Goal: Communication & Community: Answer question/provide support

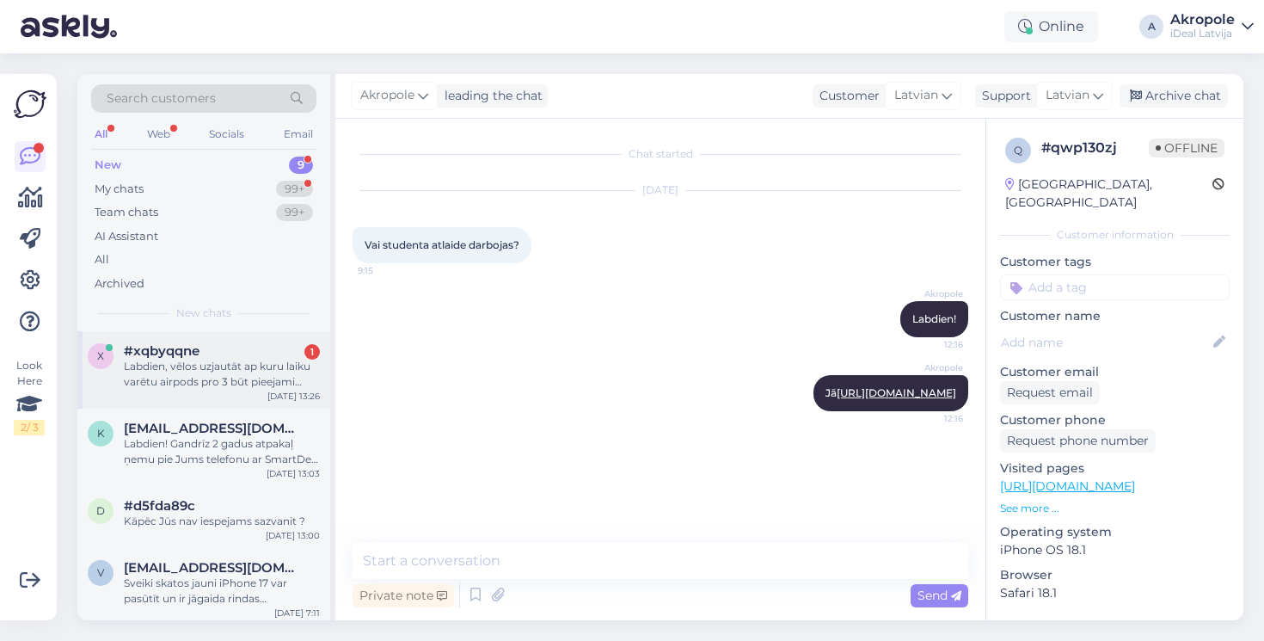
scroll to position [-1, 0]
click at [236, 381] on div "Labdien, vēlos uzjautāt ap kuru laiku varētu airpods pro 3 būt pieejami veikalā" at bounding box center [222, 374] width 196 height 31
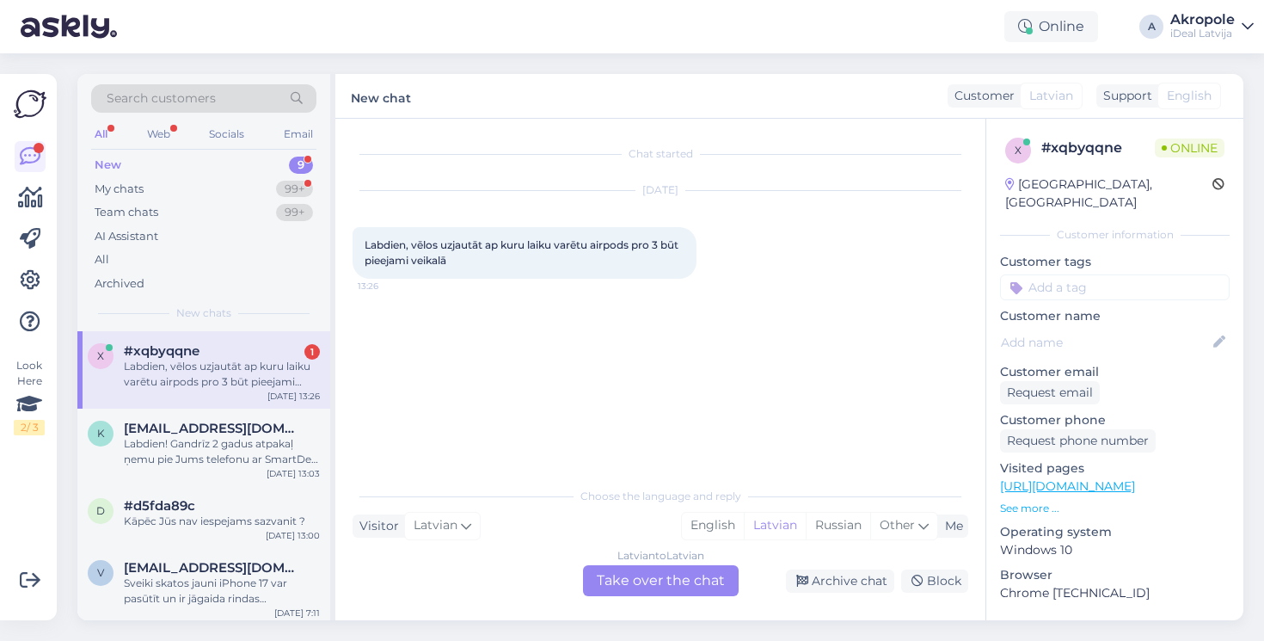
click at [661, 583] on div "Latvian to Latvian Take over the chat" at bounding box center [661, 580] width 156 height 31
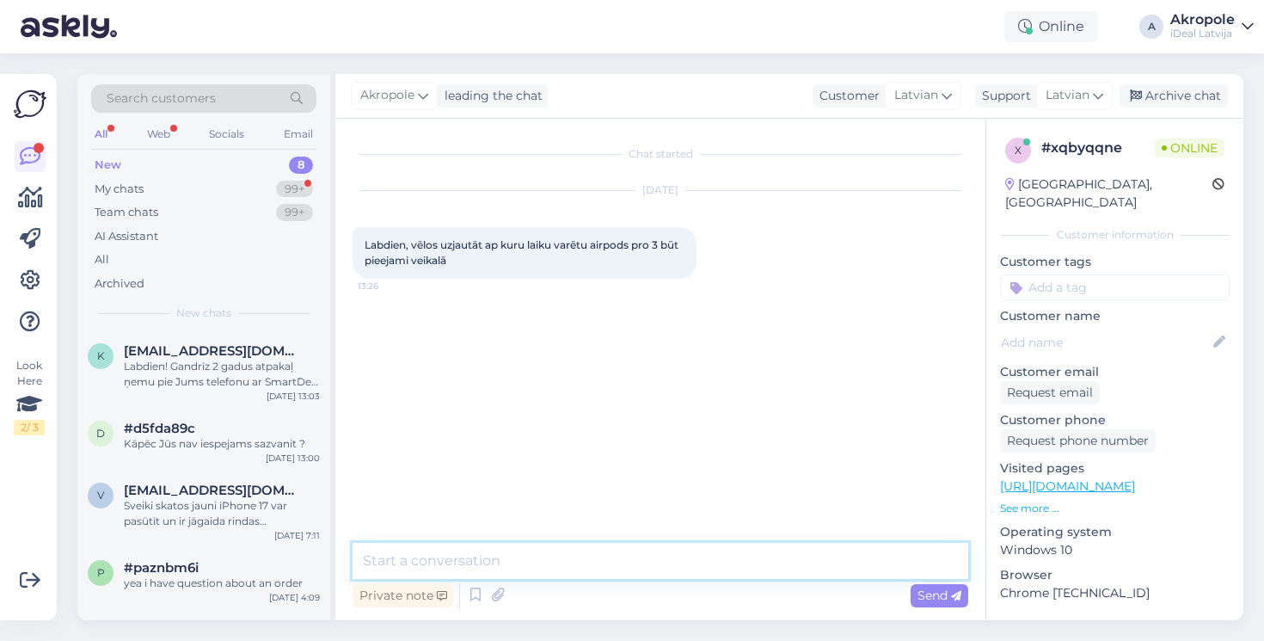
click at [581, 563] on textarea at bounding box center [661, 561] width 616 height 36
type textarea "Labdien!"
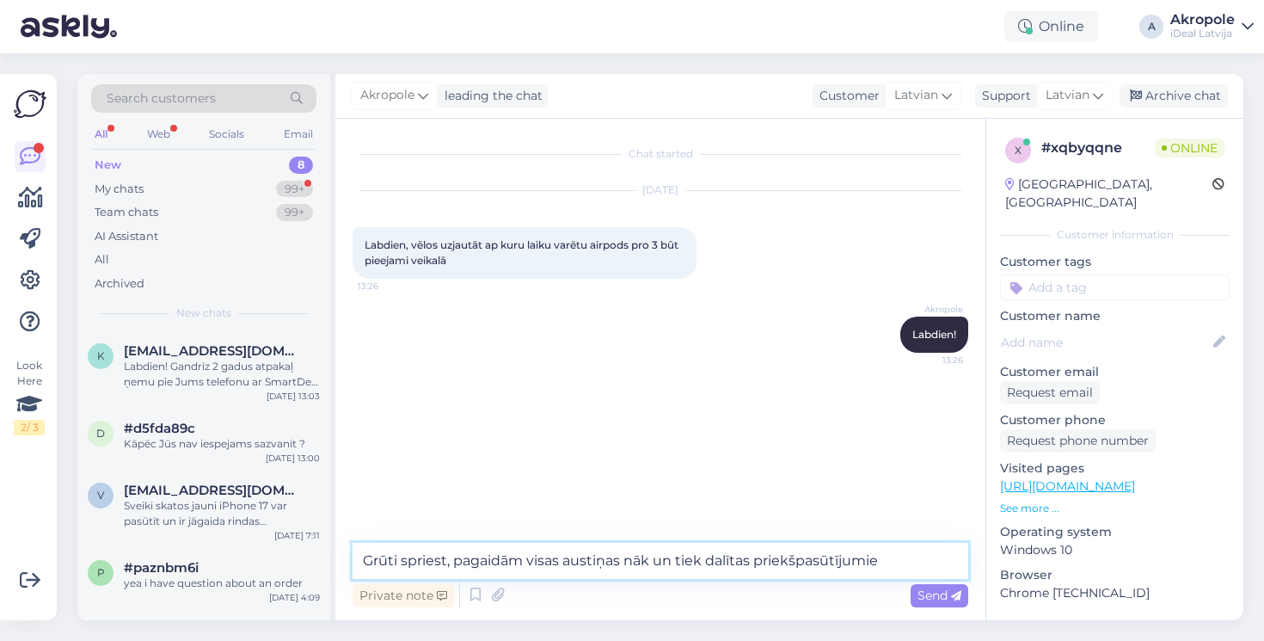
type textarea "Grūti spriest, pagaidām visas austiņas nāk un tiek dalītas priekšpasūtījumiem"
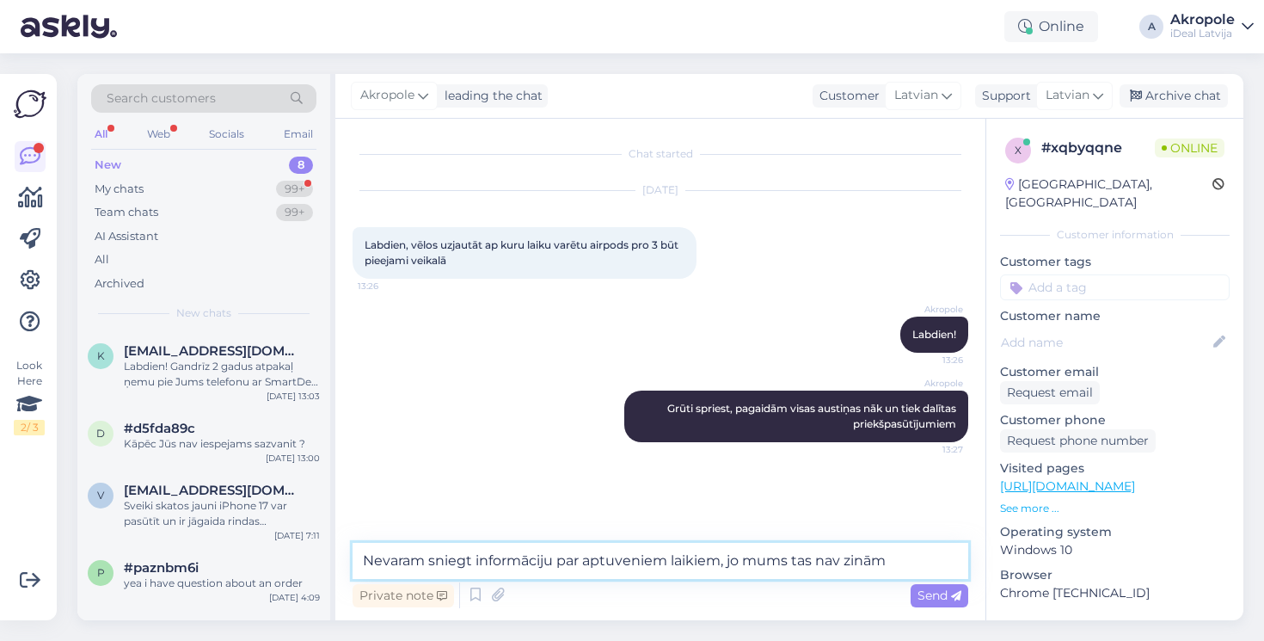
type textarea "Nevaram sniegt informāciju par aptuveniem laikiem, jo mums tas nav zināms"
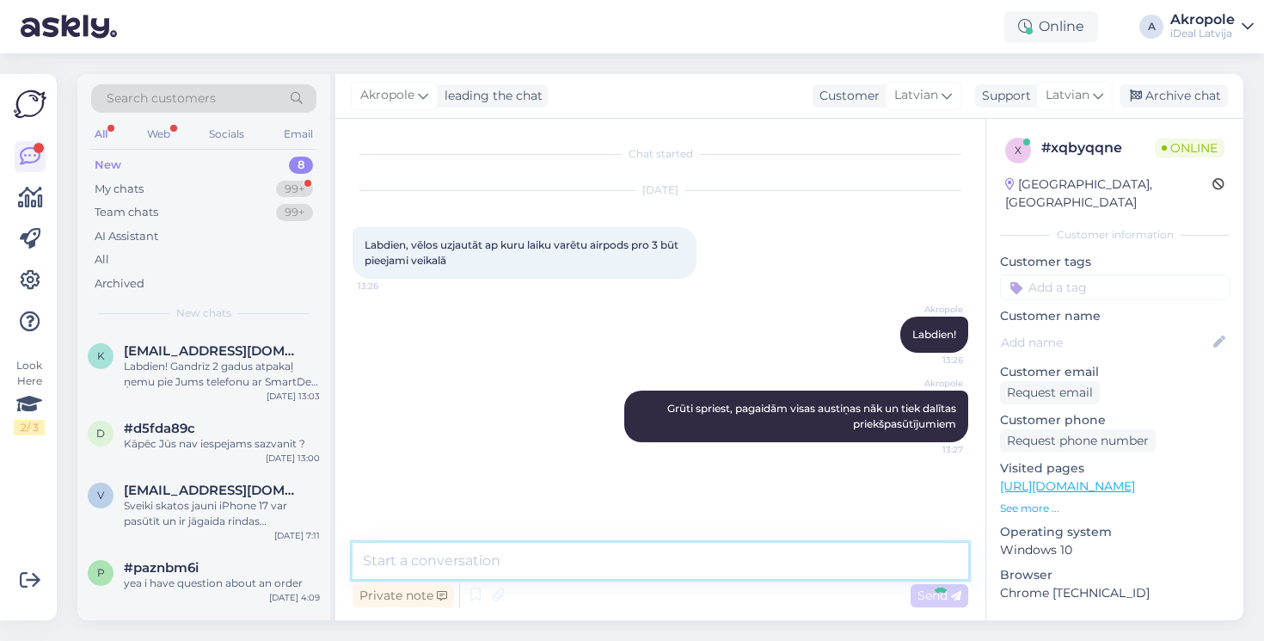
scroll to position [23, 0]
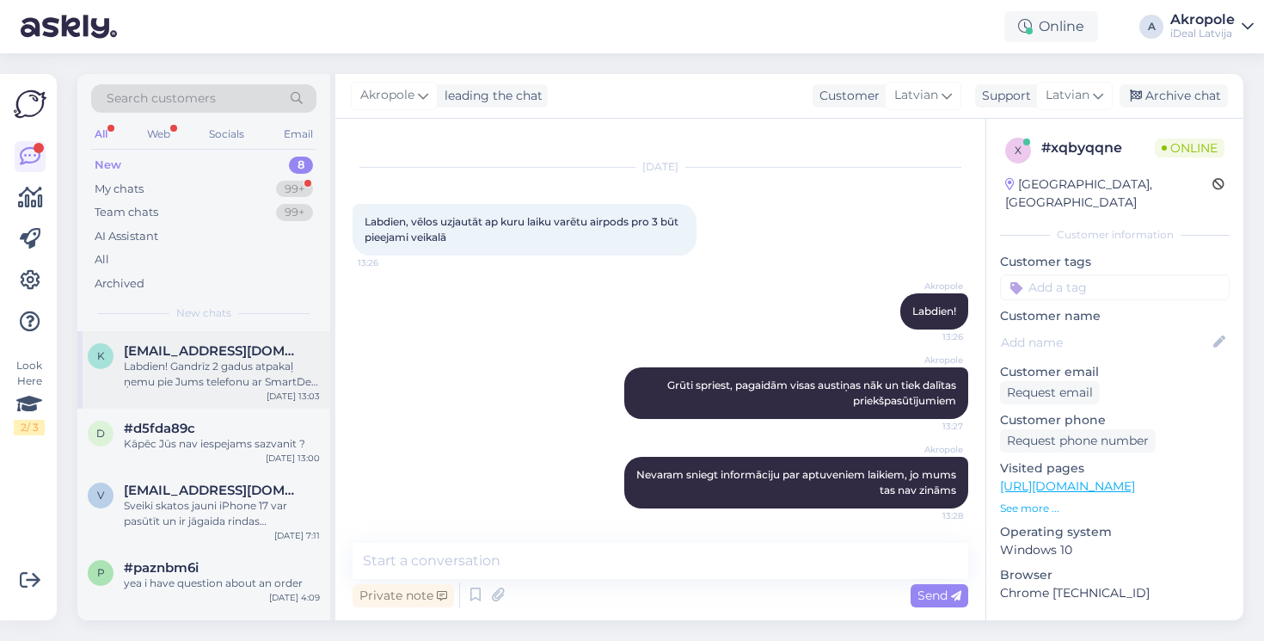
click at [160, 383] on div "Labdien! Gandrīz 2 gadus atpakaļ ņemu pie Jums telefonu ar SmartDeal uz 3 gadie…" at bounding box center [222, 374] width 196 height 31
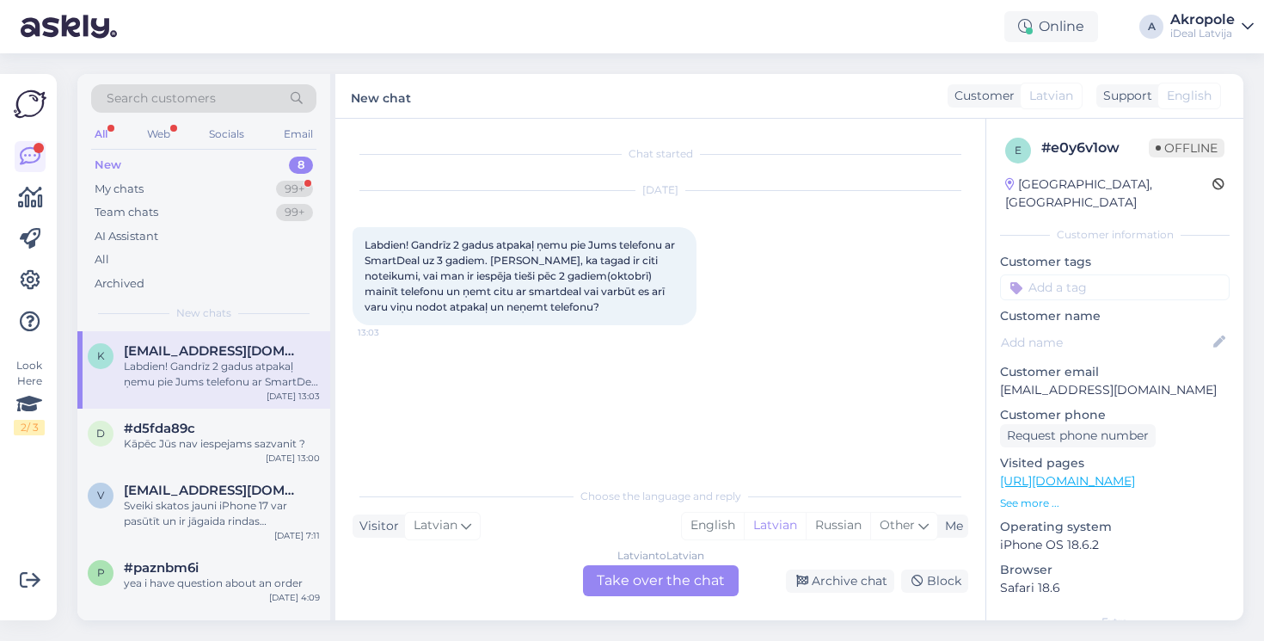
click at [632, 579] on div "Latvian to Latvian Take over the chat" at bounding box center [661, 580] width 156 height 31
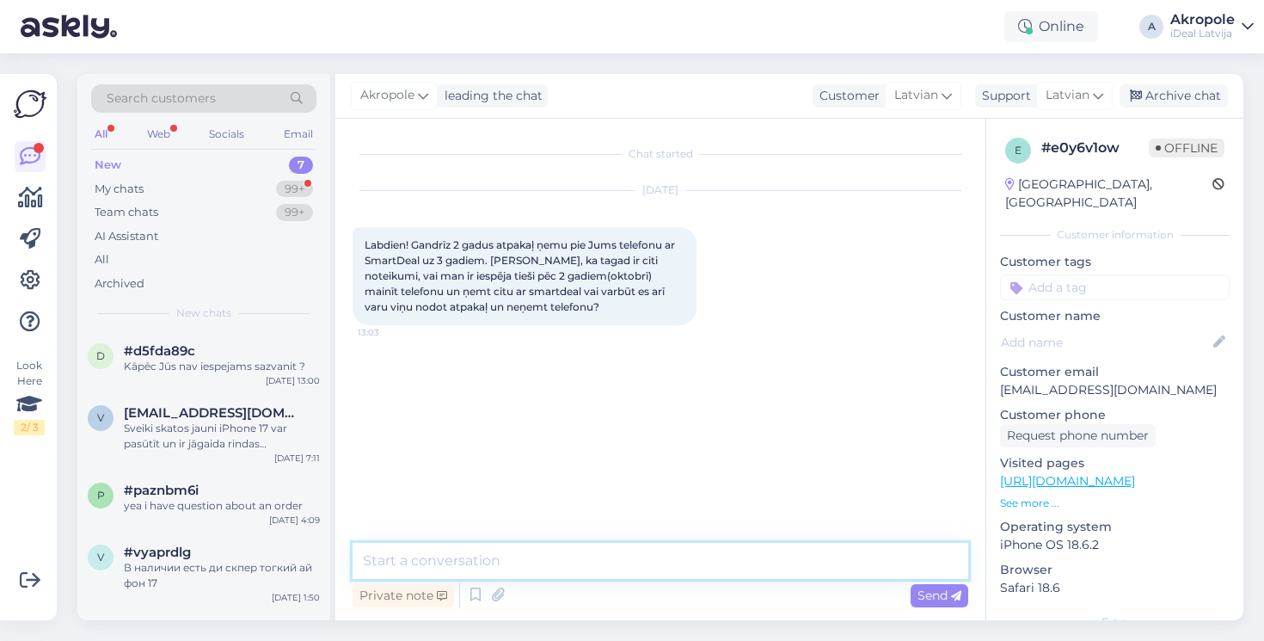
click at [606, 557] on textarea at bounding box center [661, 561] width 616 height 36
type textarea "Labdien!"
type textarea "G"
type textarea "Abas opcijas ir spēkā"
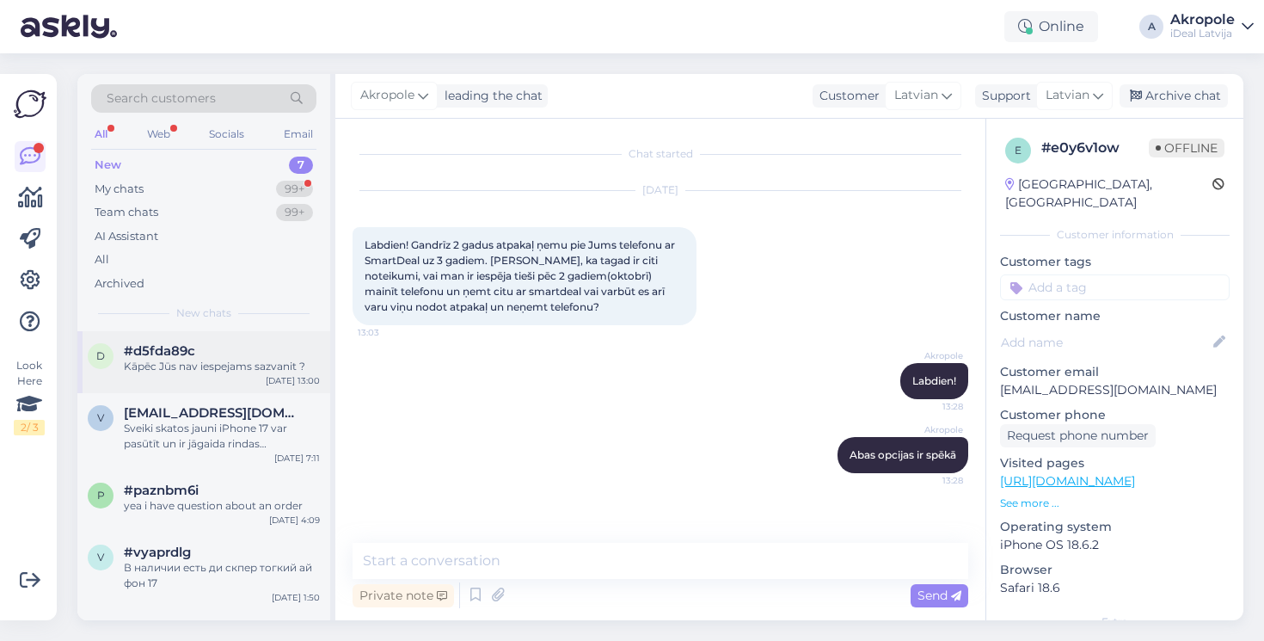
click at [292, 388] on div "d #d5fda89c Kāpēc Jūs nav iespejams sazvanit ? [DATE] 13:00" at bounding box center [203, 362] width 253 height 62
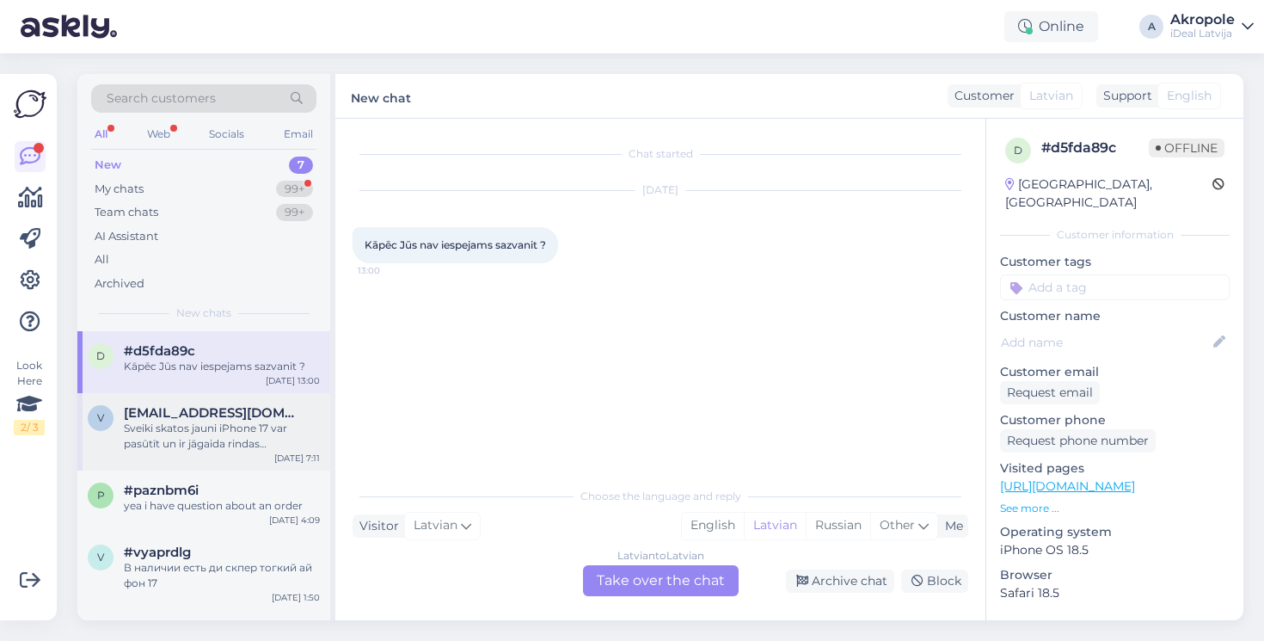
click at [249, 442] on div "Sveiki skatos jauni iPhone 17 var pasūtīt un ir jāgaida rindas [DOMAIN_NAME] [D…" at bounding box center [222, 436] width 196 height 31
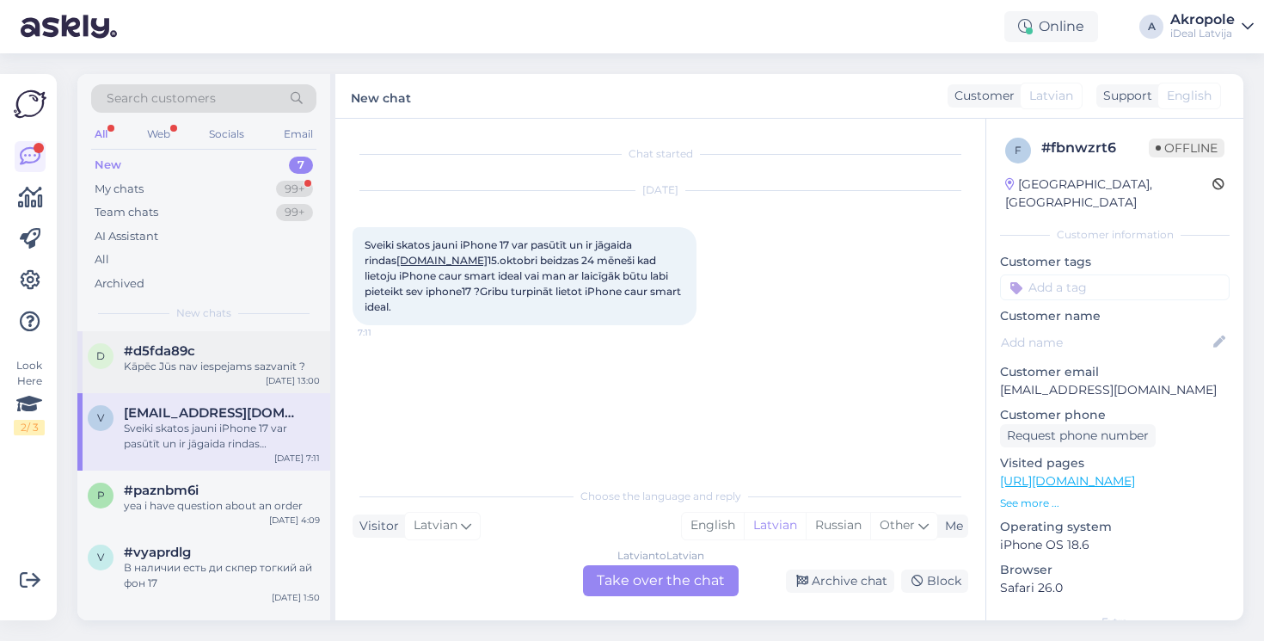
click at [285, 365] on div "Kāpēc Jūs nav iespejams sazvanit ?" at bounding box center [222, 366] width 196 height 15
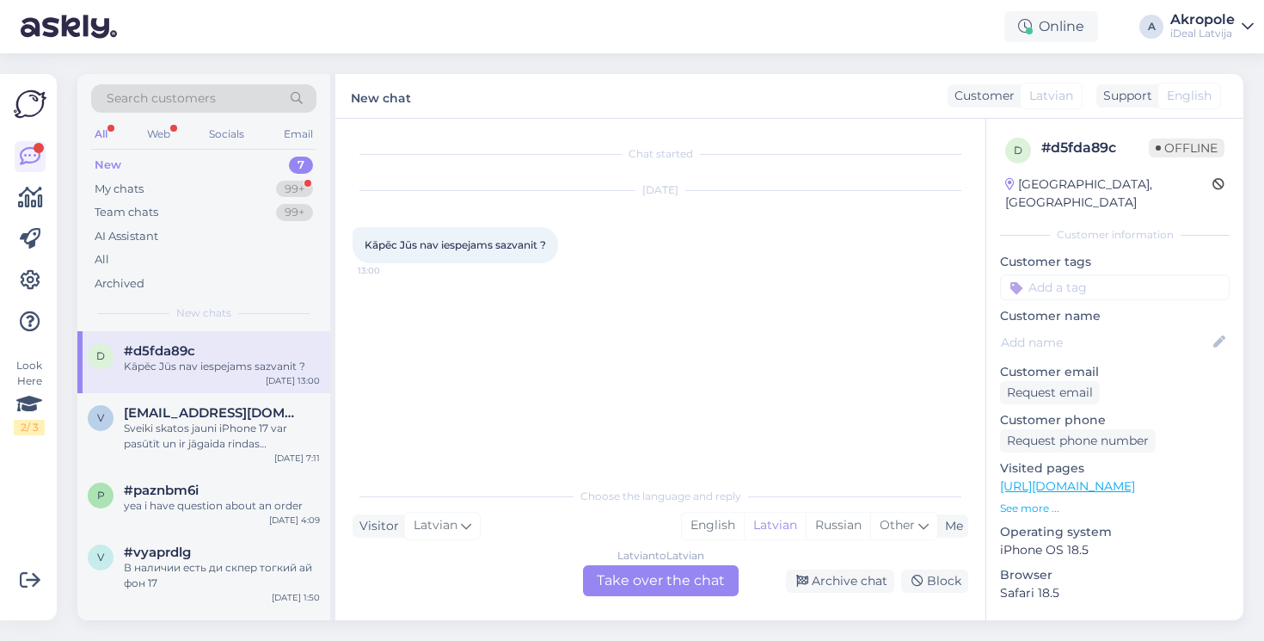
click at [671, 588] on div "Latvian to Latvian Take over the chat" at bounding box center [661, 580] width 156 height 31
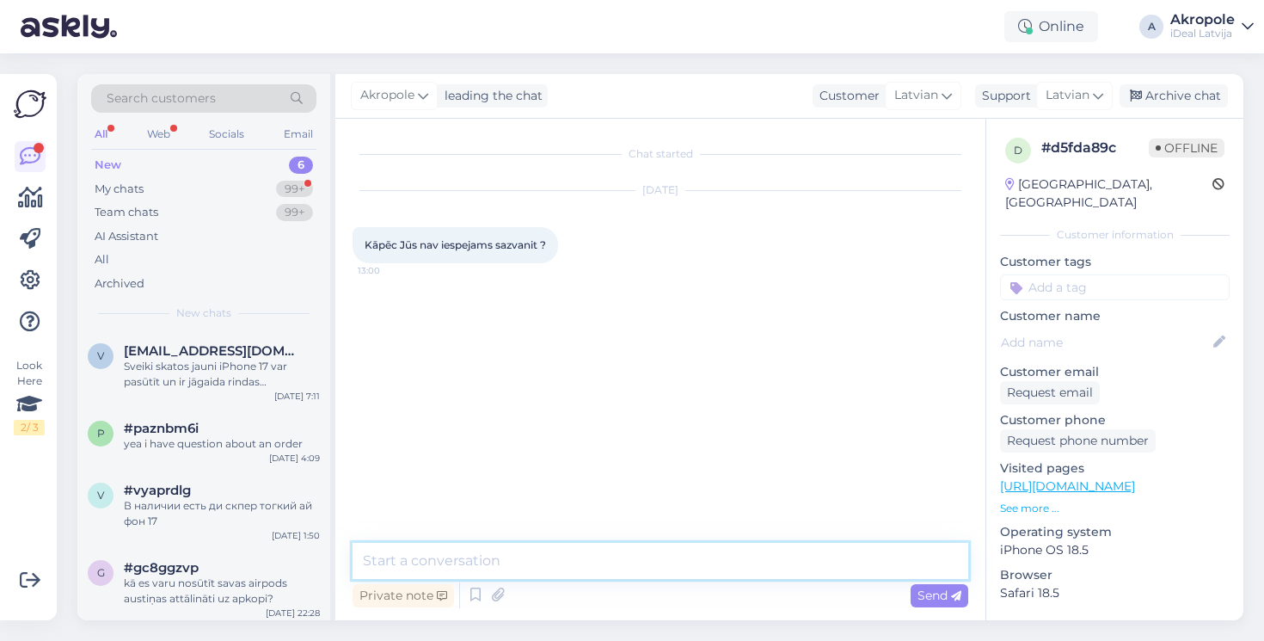
click at [574, 561] on textarea at bounding box center [661, 561] width 616 height 36
type textarea "Labdien#"
type textarea "Veikalos pašlaik ir ļoti liela noslodze"
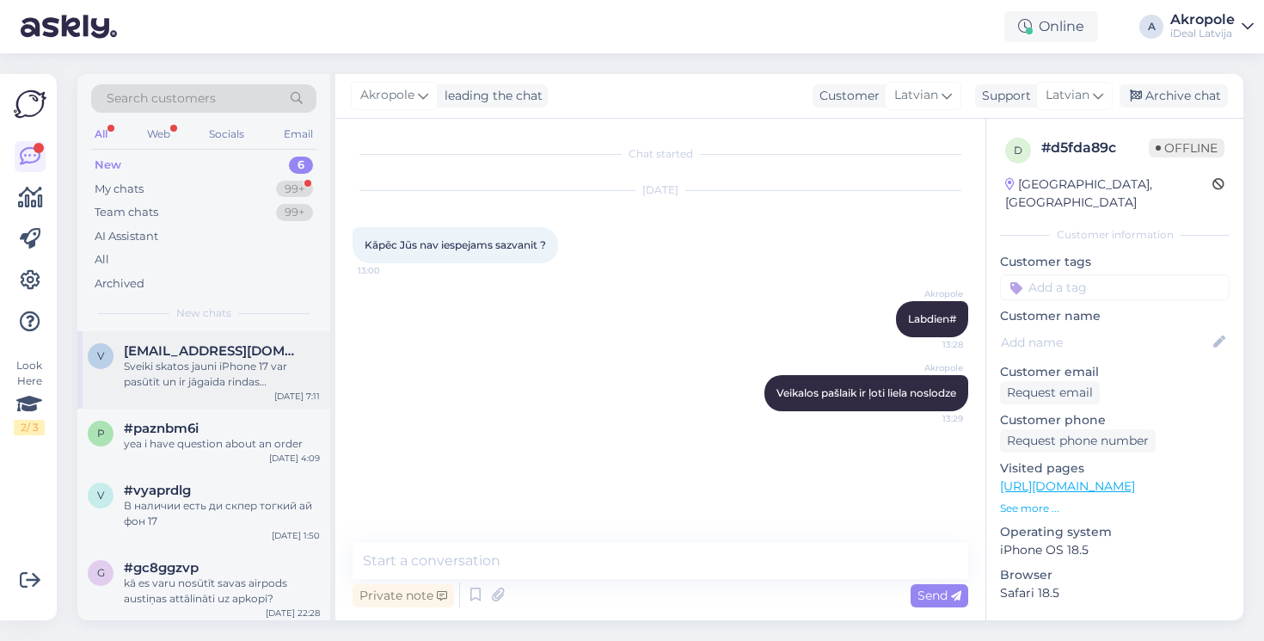
click at [231, 378] on div "Sveiki skatos jauni iPhone 17 var pasūtīt un ir jāgaida rindas [DOMAIN_NAME] [D…" at bounding box center [222, 374] width 196 height 31
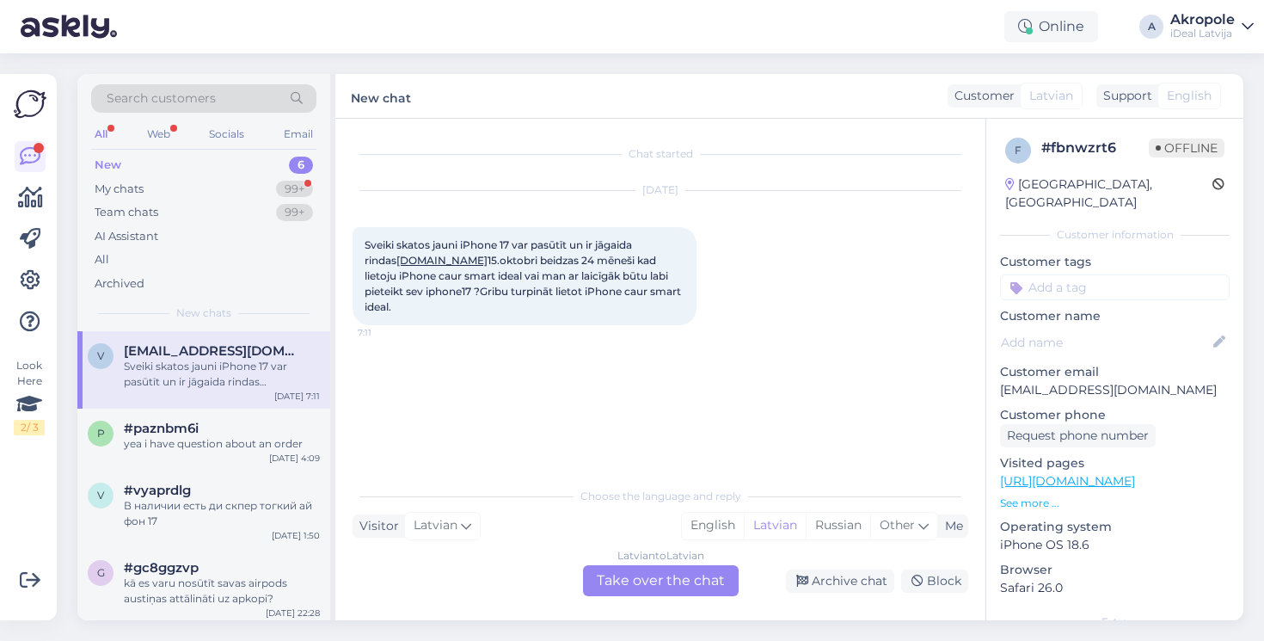
click at [655, 578] on div "Latvian to Latvian Take over the chat" at bounding box center [661, 580] width 156 height 31
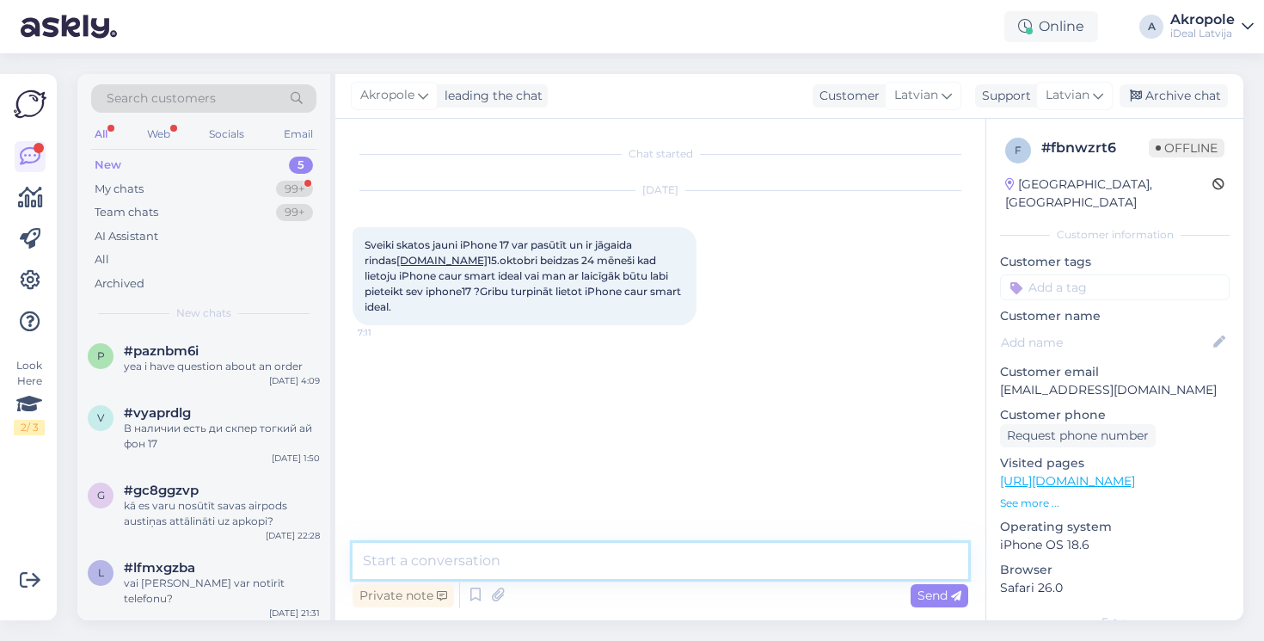
click at [594, 560] on textarea at bounding box center [661, 561] width 616 height 36
type textarea "Labdien!"
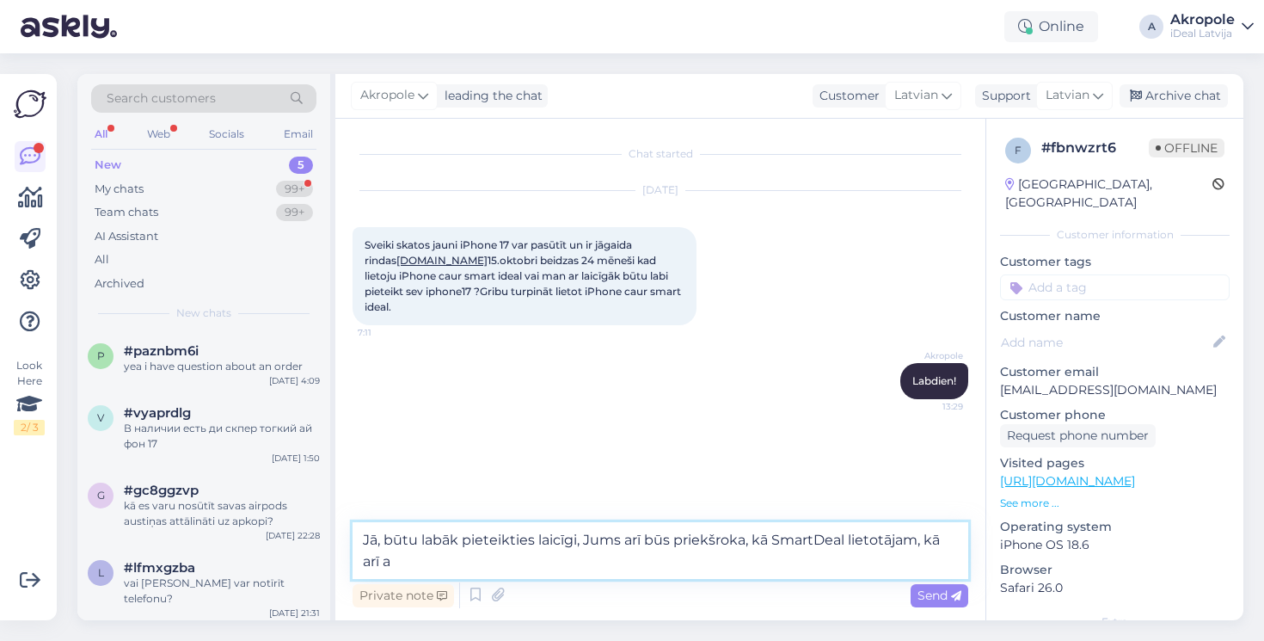
click at [499, 561] on textarea "Jā, būtu labāk pieteikties laicīgi, Jums arī būs priekšroka, kā SmartDeal lieto…" at bounding box center [661, 550] width 616 height 57
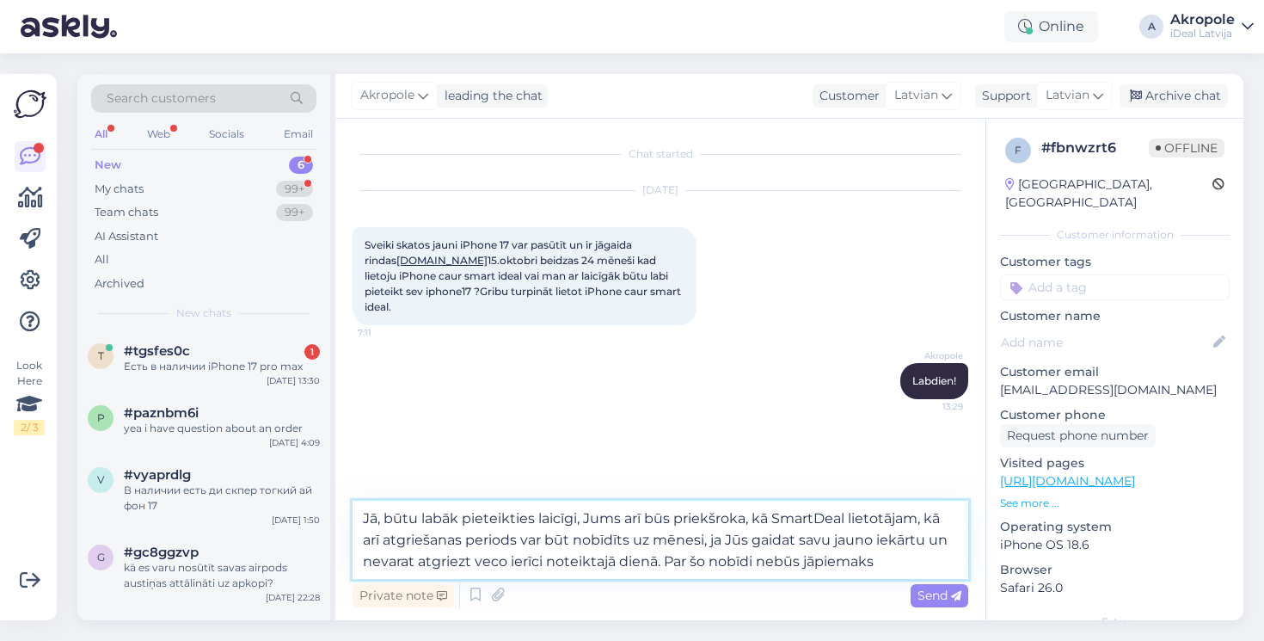
type textarea "Jā, būtu labāk pieteikties laicīgi, Jums arī būs priekšroka, kā SmartDeal lieto…"
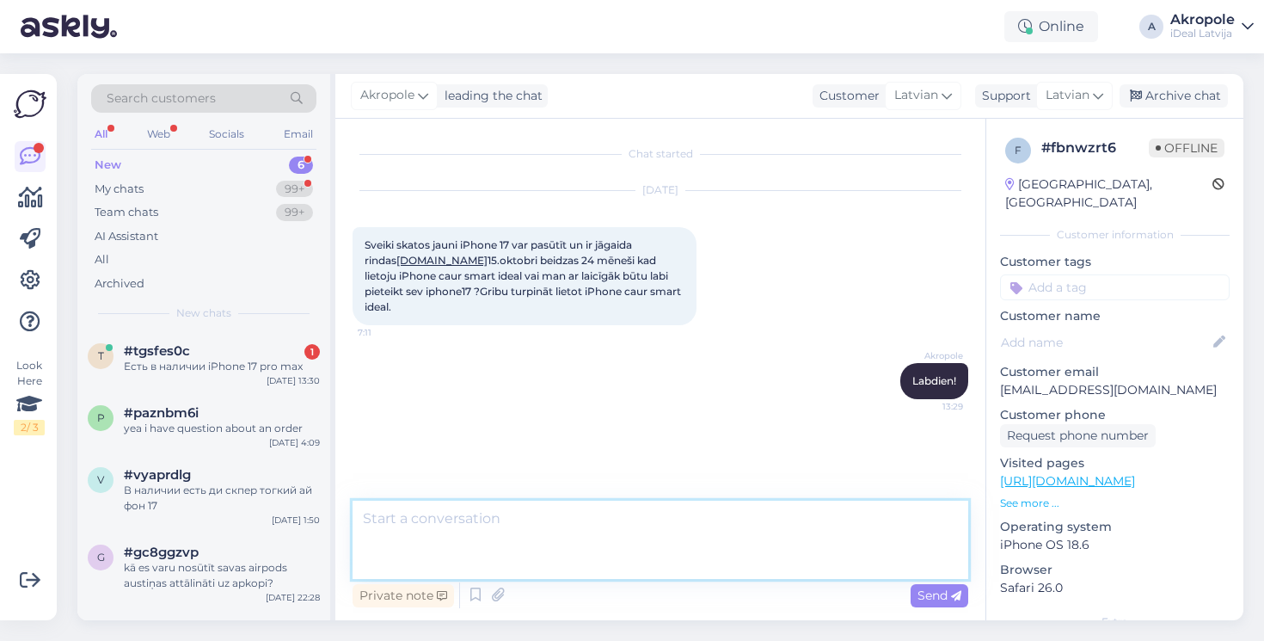
scroll to position [11, 0]
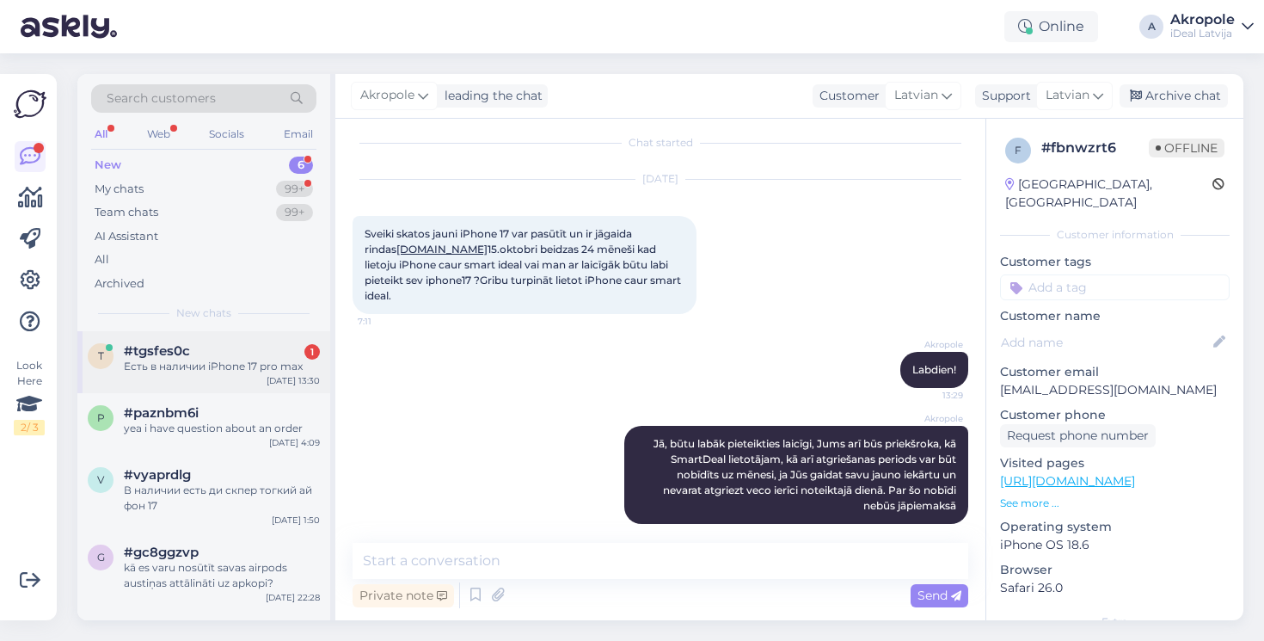
click at [206, 364] on div "Есть в наличии iPhone 17 pro max" at bounding box center [222, 366] width 196 height 15
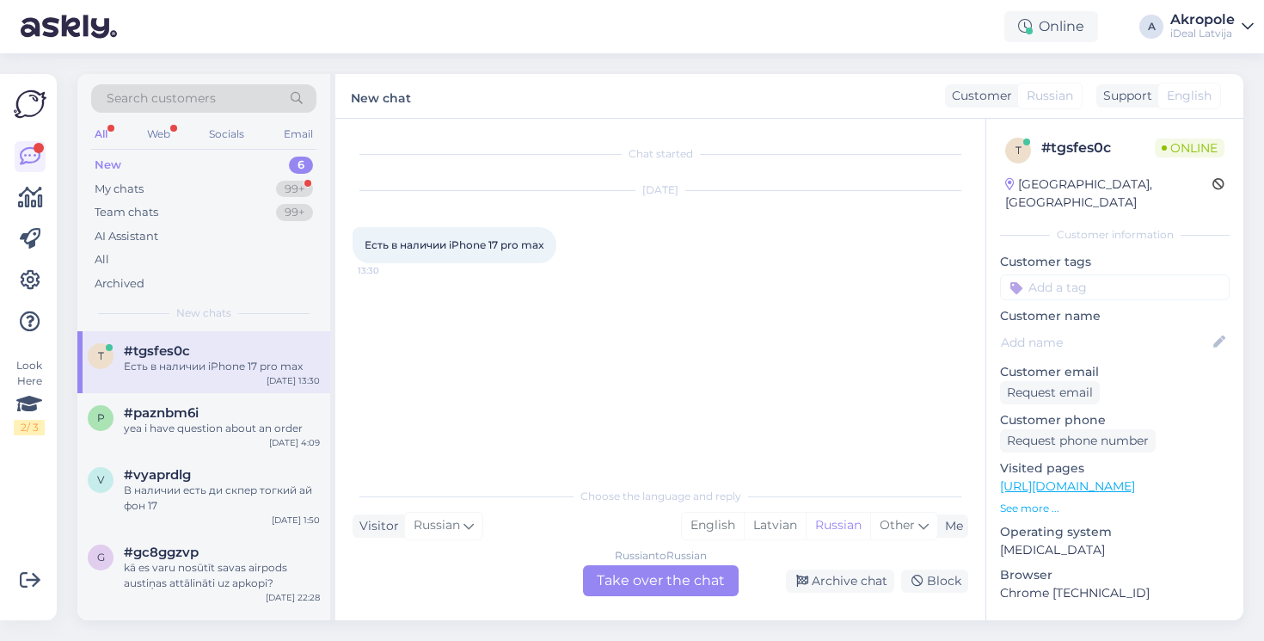
click at [645, 578] on div "Russian to Russian Take over the chat" at bounding box center [661, 580] width 156 height 31
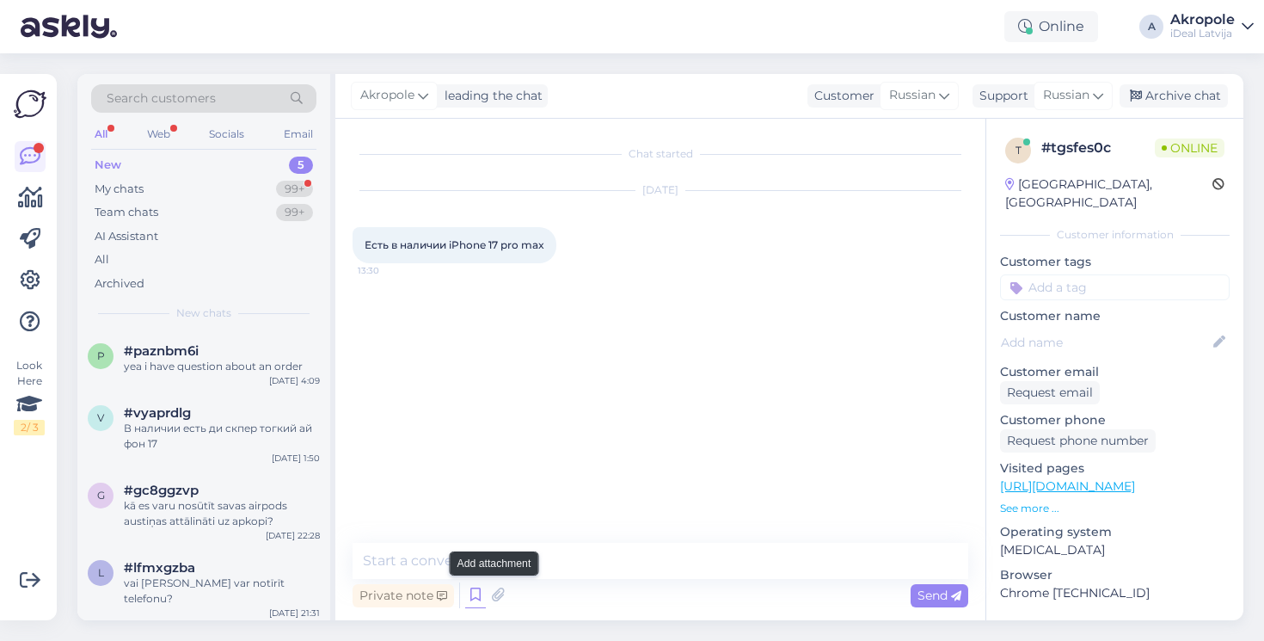
click at [477, 587] on icon at bounding box center [475, 595] width 21 height 26
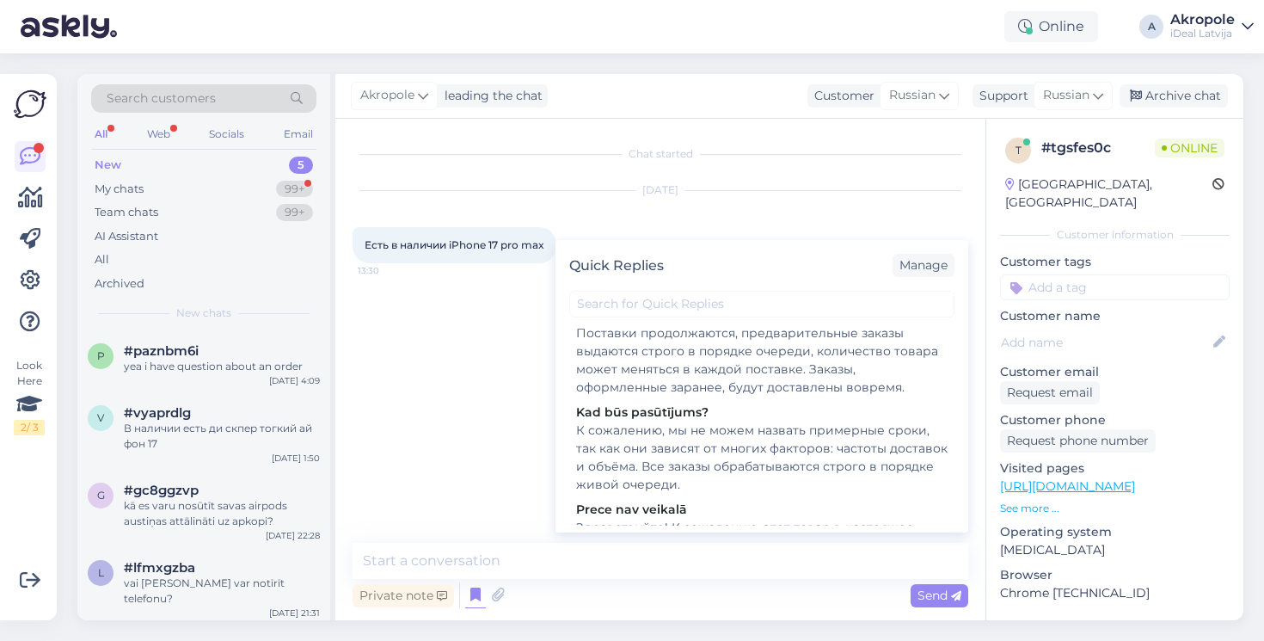
scroll to position [411, 0]
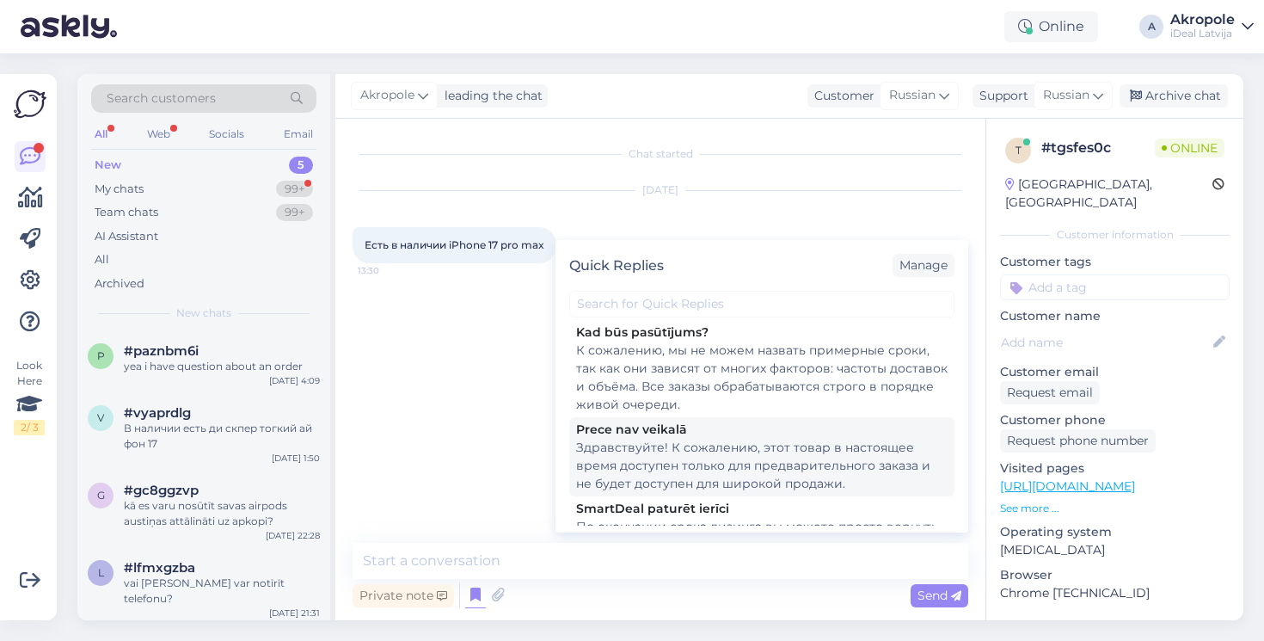
click at [754, 472] on div "Здравствуйте! К сожалению, этот товар в настоящее время доступен только для пре…" at bounding box center [762, 466] width 372 height 54
type textarea "Здравствуйте! К сожалению, этот товар в настоящее время доступен только для пре…"
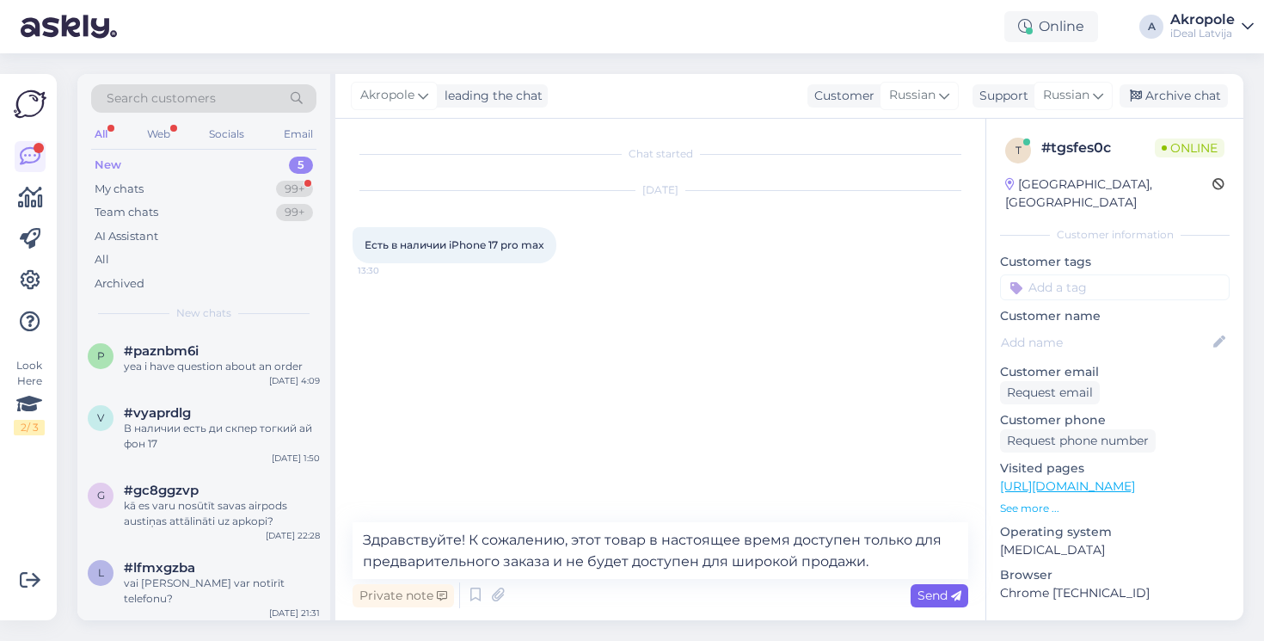
click at [944, 594] on span "Send" at bounding box center [940, 594] width 44 height 15
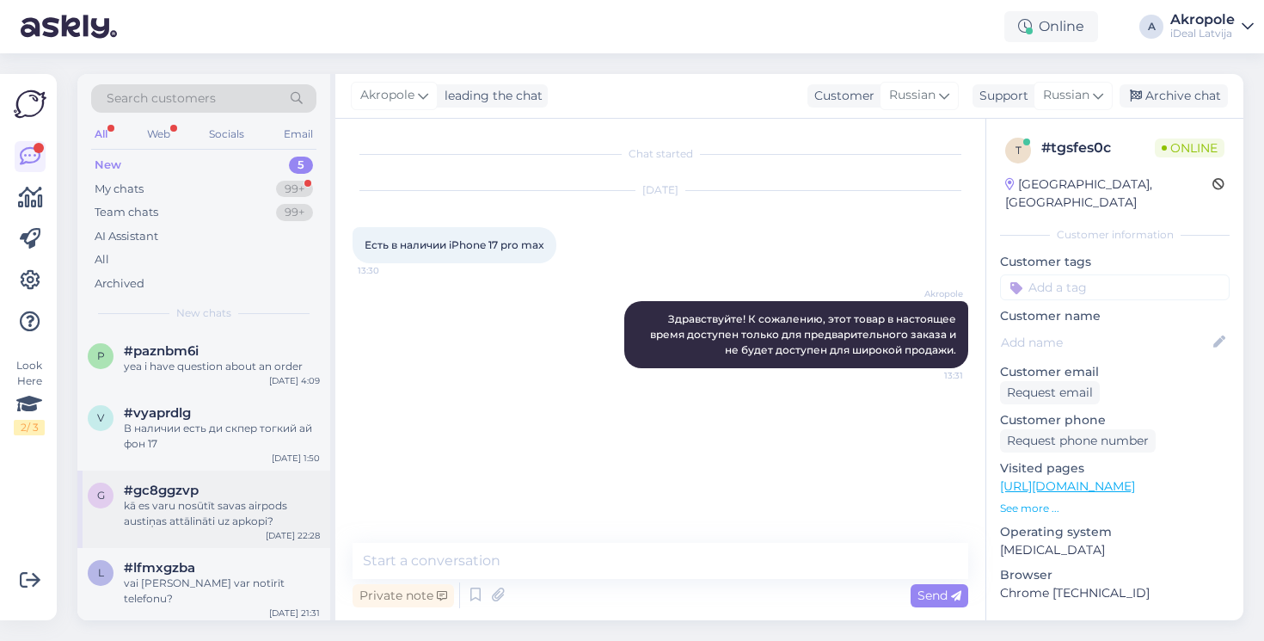
scroll to position [0, 0]
click at [245, 381] on div "p #paznbm6i yea i have question about an order [DATE] 4:09" at bounding box center [203, 362] width 253 height 62
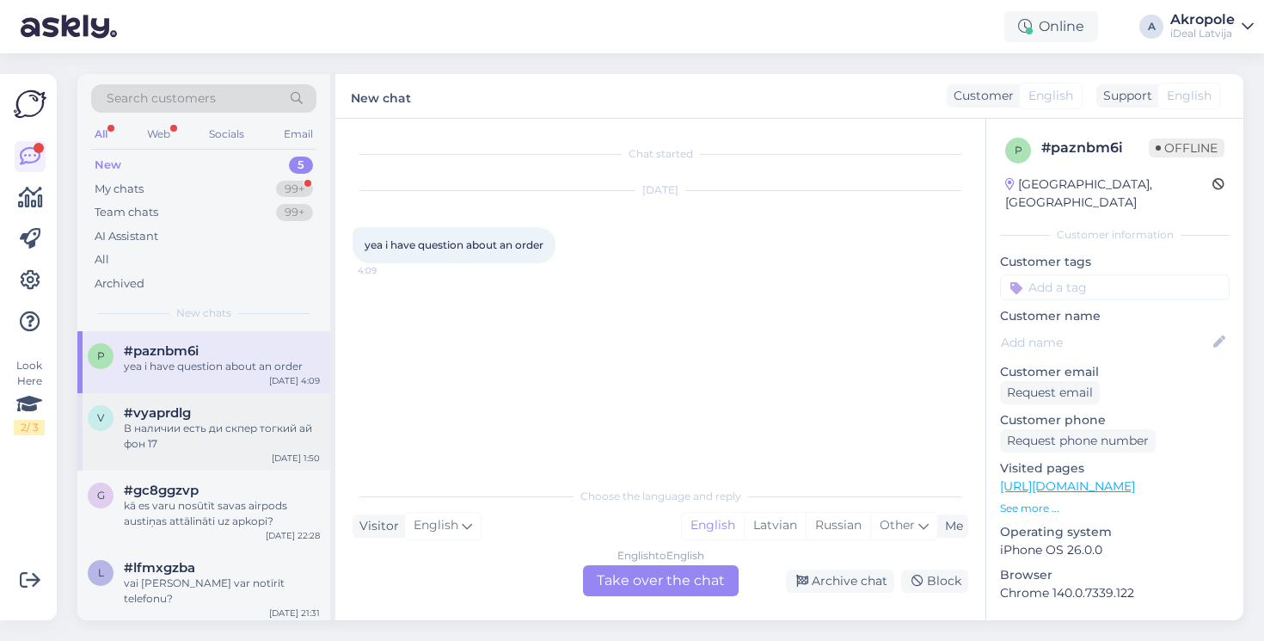
click at [250, 444] on div "В наличии есть ди скпер тогкий ай фон 17" at bounding box center [222, 436] width 196 height 31
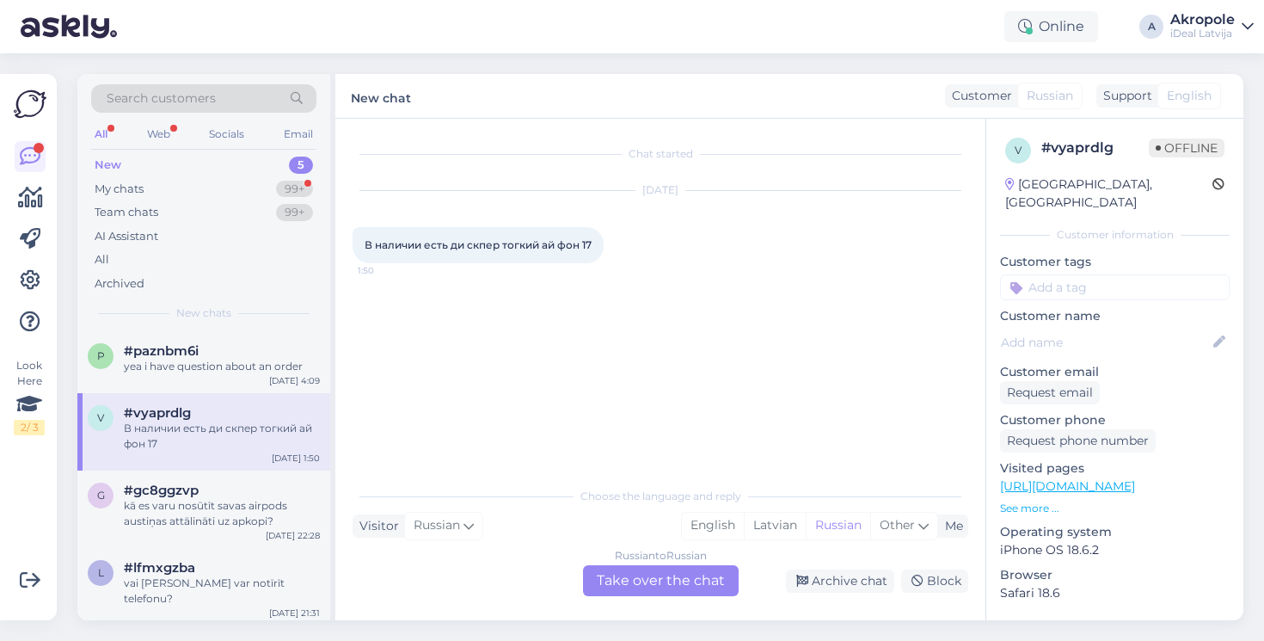
click at [646, 585] on div "Russian to Russian Take over the chat" at bounding box center [661, 580] width 156 height 31
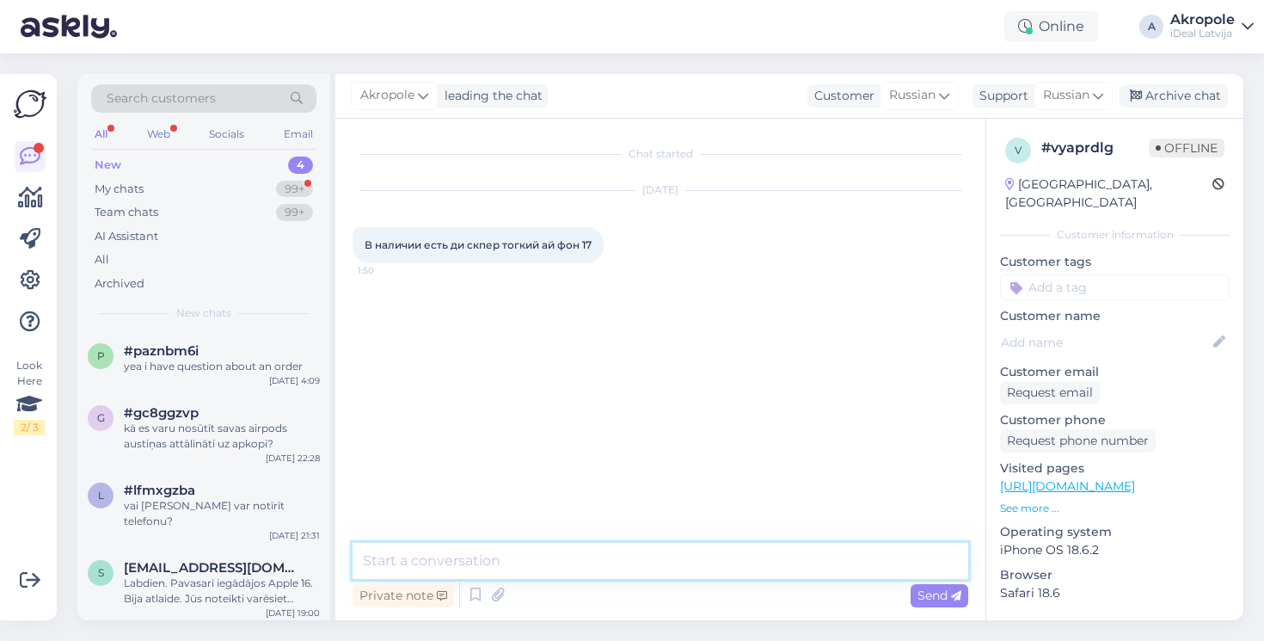
click at [508, 563] on textarea at bounding box center [661, 561] width 616 height 36
type textarea "L"
type textarea "Добрый день!"
type textarea "П"
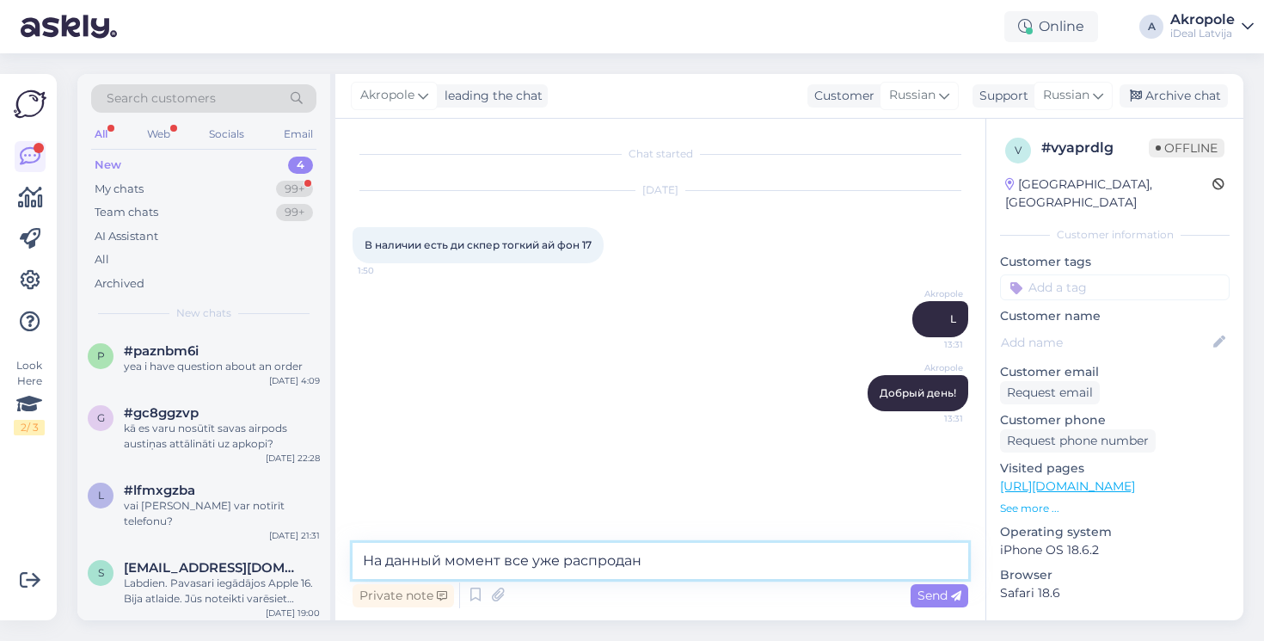
type textarea "На данный момент все уже распродано"
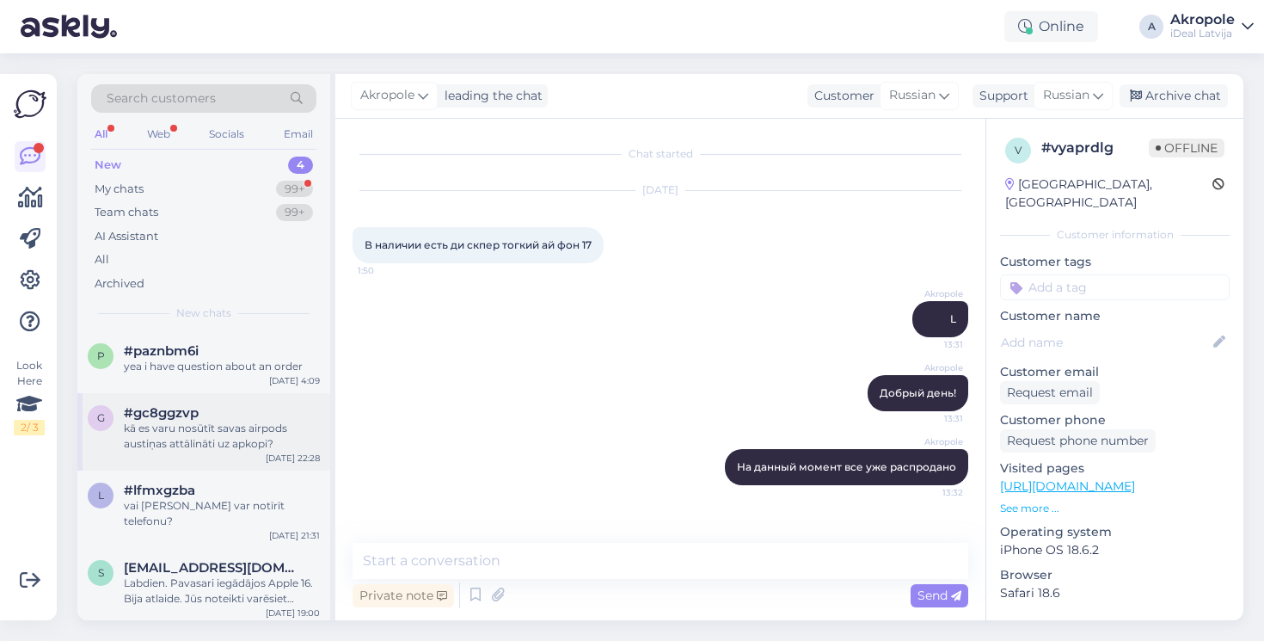
click at [238, 398] on div "g #gc8ggzvp kā es varu nosūtīt savas airpods austiņas attālināti uz apkopi? [DA…" at bounding box center [203, 431] width 253 height 77
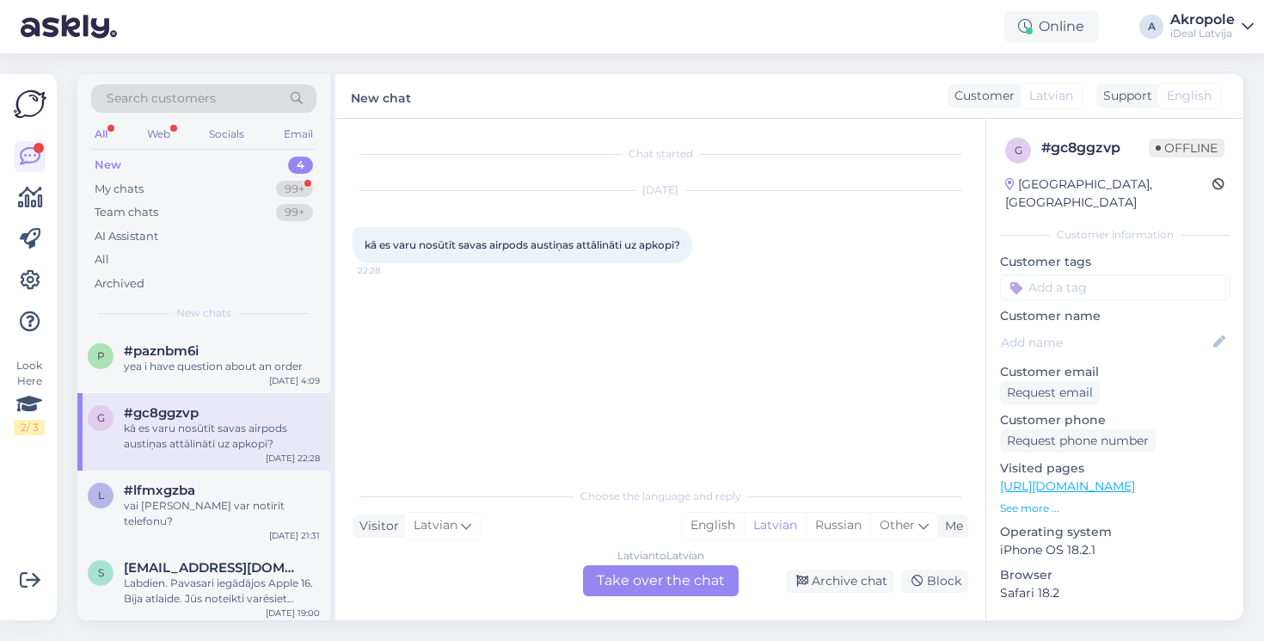
click at [673, 578] on div "Latvian to Latvian Take over the chat" at bounding box center [661, 580] width 156 height 31
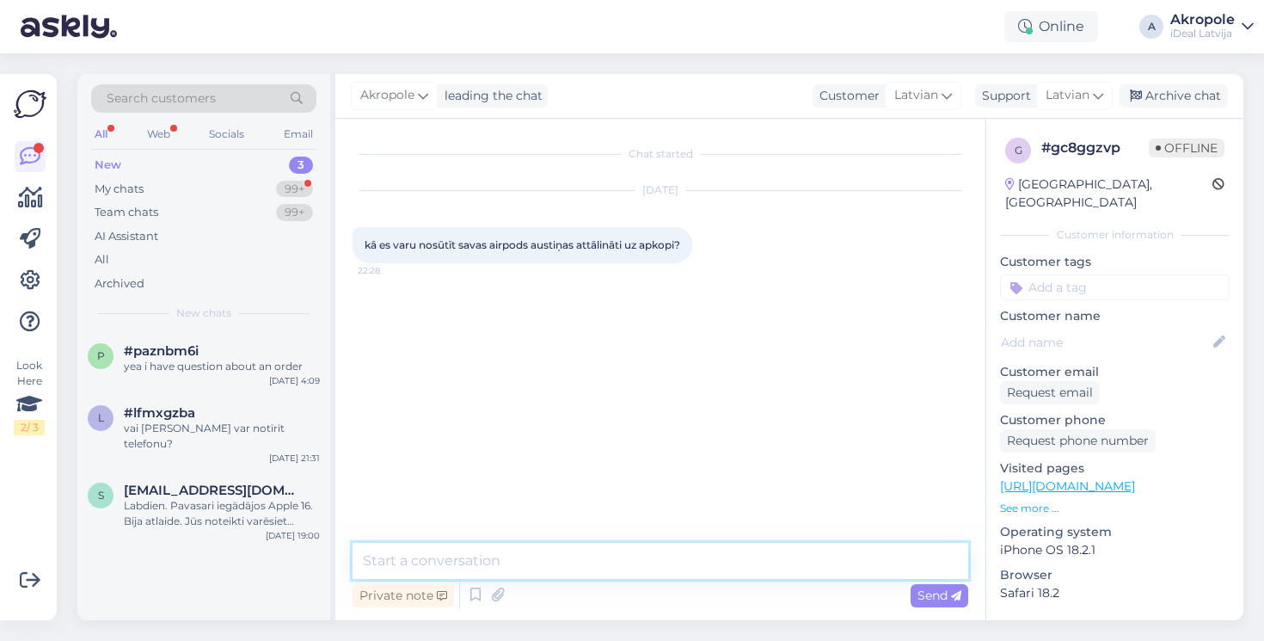
click at [594, 563] on textarea at bounding box center [661, 561] width 616 height 36
type textarea "Labdien!"
type textarea "T"
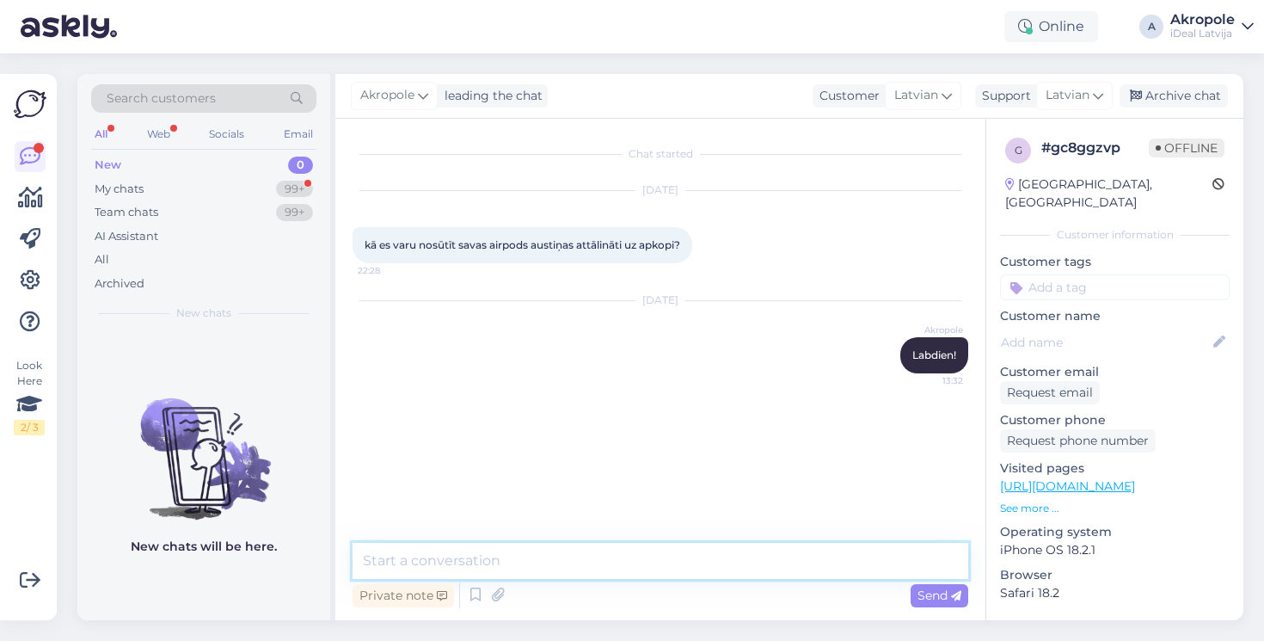
paste textarea "[URL][DOMAIN_NAME]"
type textarea "[URL][DOMAIN_NAME]"
paste textarea "Nosūti ierīci remontam Nevari atnest ierīci uz C&C veikalu? Nekādu problēmu — t…"
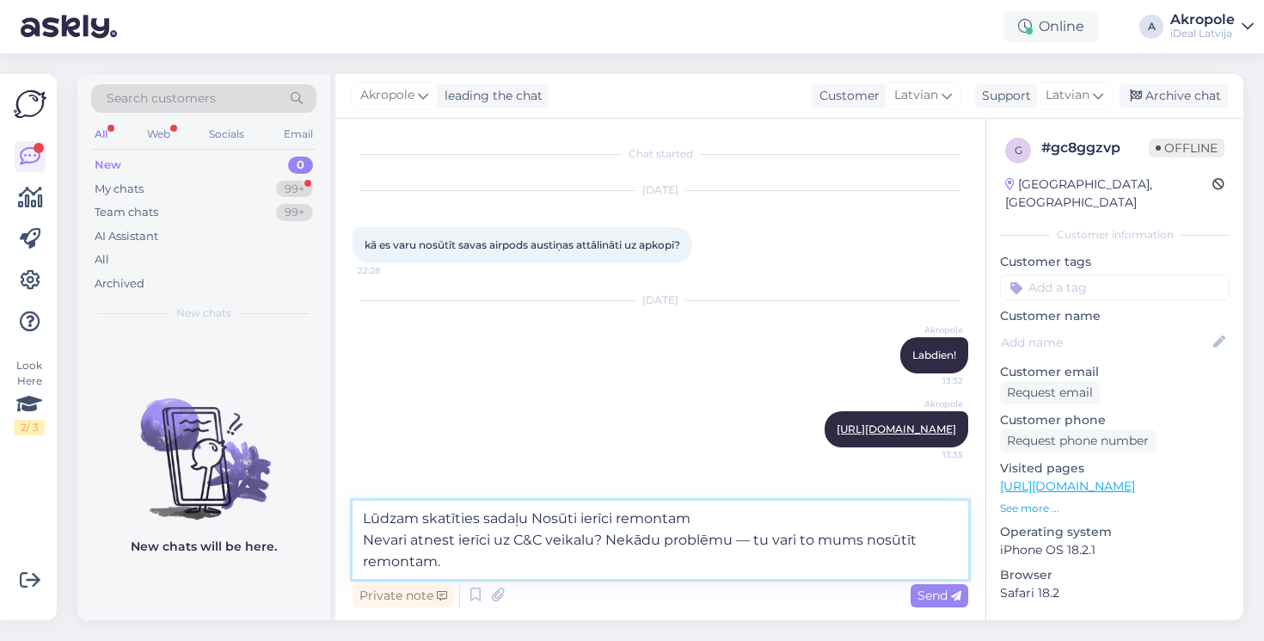
drag, startPoint x: 520, startPoint y: 562, endPoint x: 347, endPoint y: 546, distance: 173.6
click at [347, 546] on div "Chat started [DATE] kā es varu nosūtīt savas airpods austiņas attālināti uz apk…" at bounding box center [660, 369] width 650 height 501
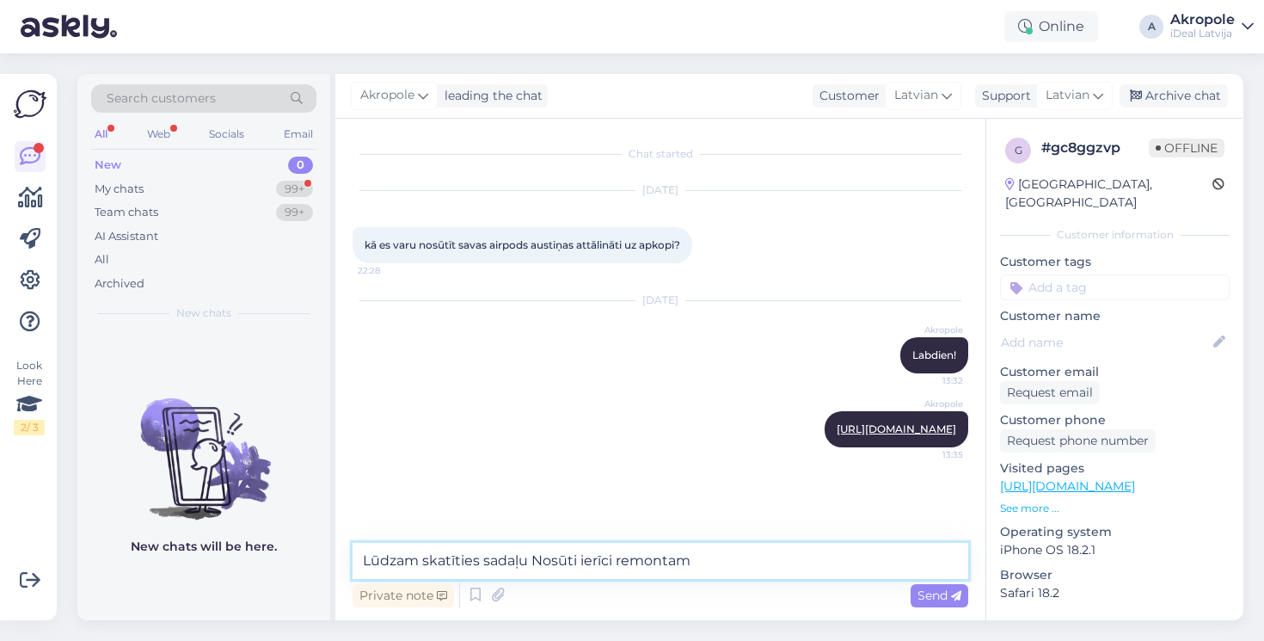
click at [532, 563] on textarea "Lūdzam skatīties sadaļu Nosūti ierīci remontam" at bounding box center [661, 561] width 616 height 36
click at [708, 557] on textarea "Lūdzam skatīties sadaļu "Nosūti ierīci remontam" at bounding box center [661, 561] width 616 height 36
type textarea "Lūdzam skatīties sadaļu "Nosūti ierīci remontam""
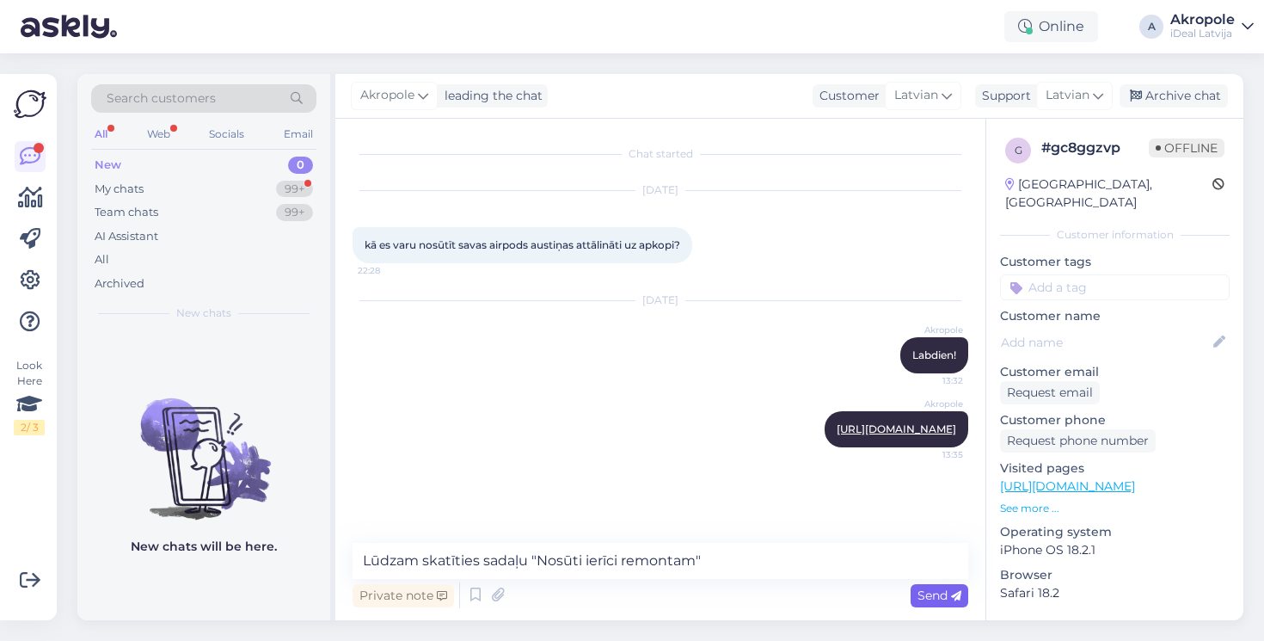
click at [939, 600] on span "Send" at bounding box center [940, 594] width 44 height 15
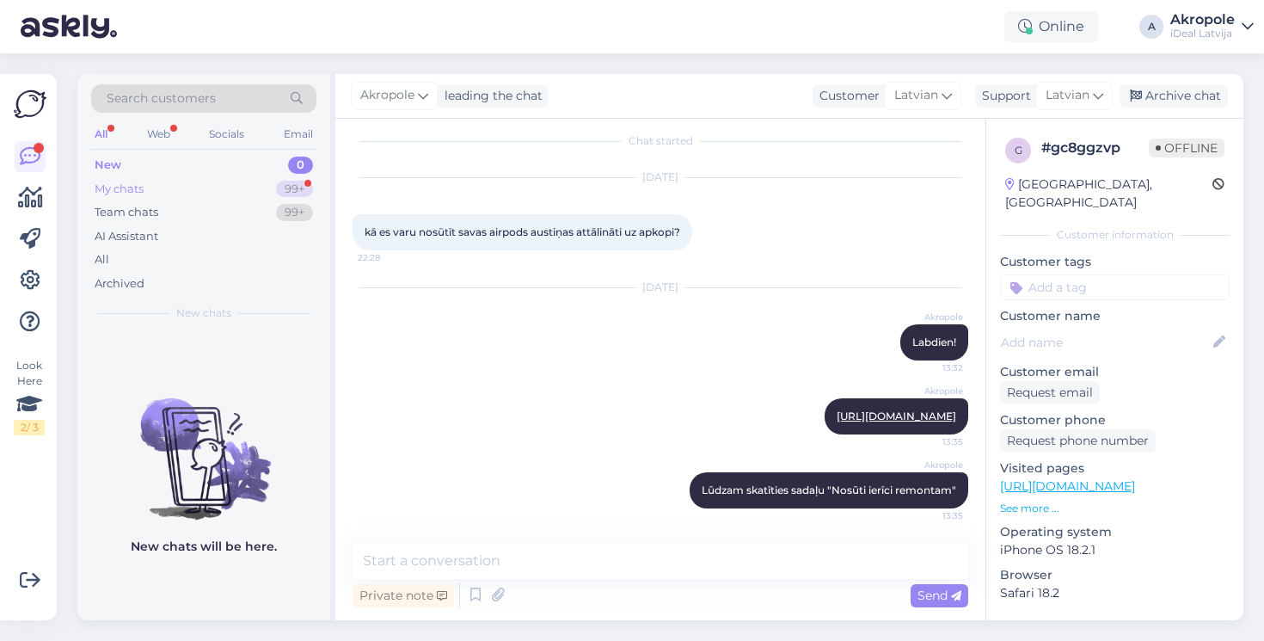
click at [243, 184] on div "My chats 99+" at bounding box center [203, 189] width 225 height 24
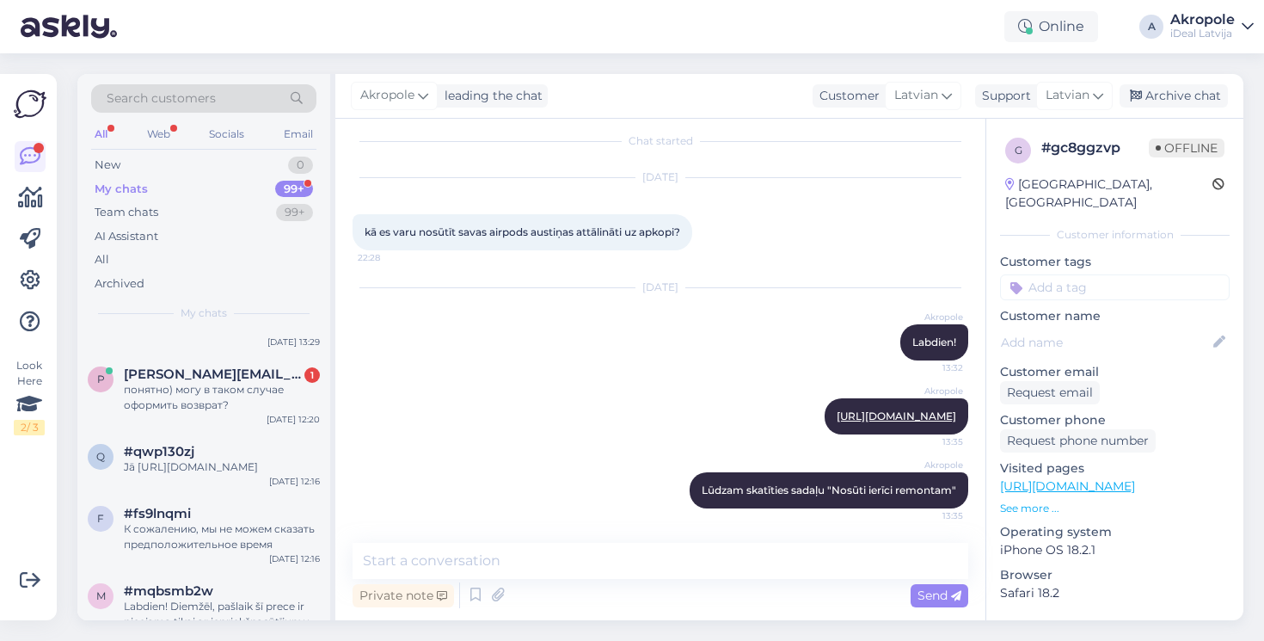
scroll to position [436, 0]
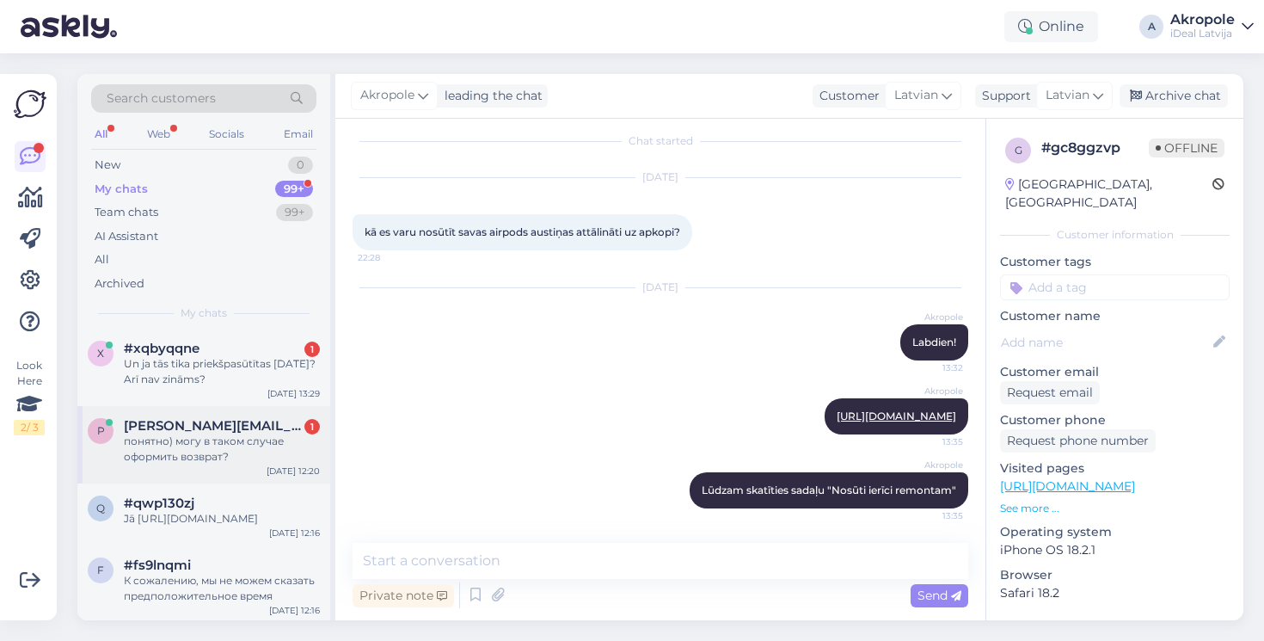
click at [207, 438] on div "понятно) могу в таком случае оформить возврат?" at bounding box center [222, 449] width 196 height 31
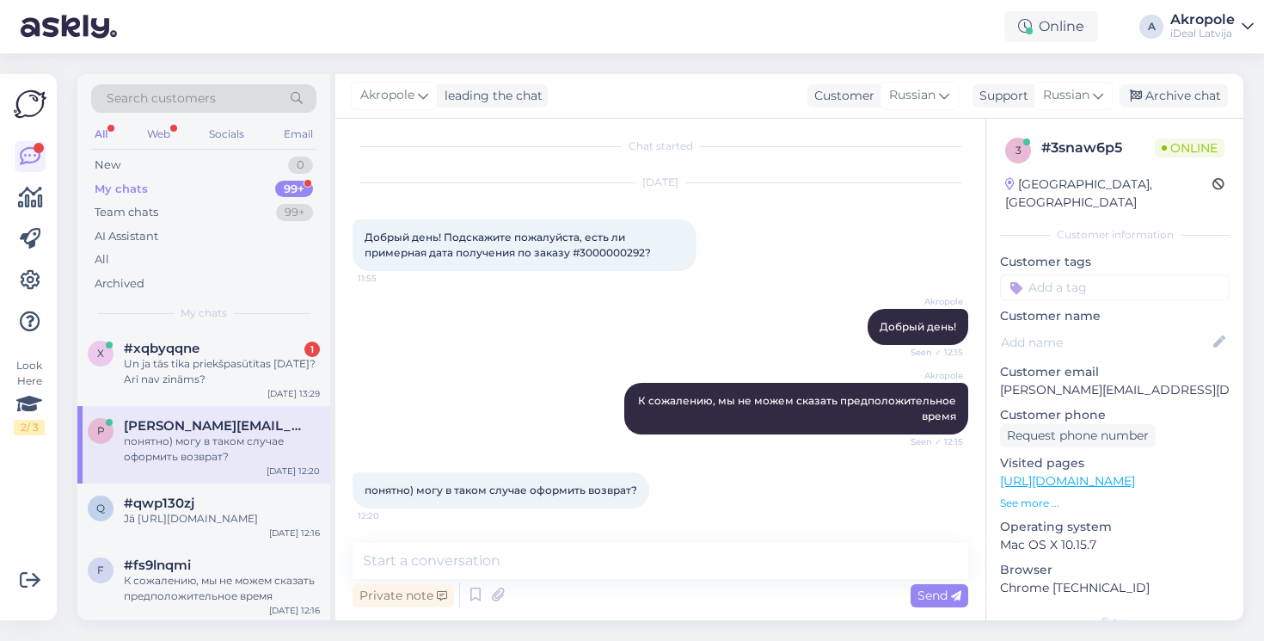
click at [615, 250] on span "Добрый день! Подскажите пожалуйста, есть ли примерная дата получения по заказу …" at bounding box center [508, 245] width 286 height 28
copy span "3000000292"
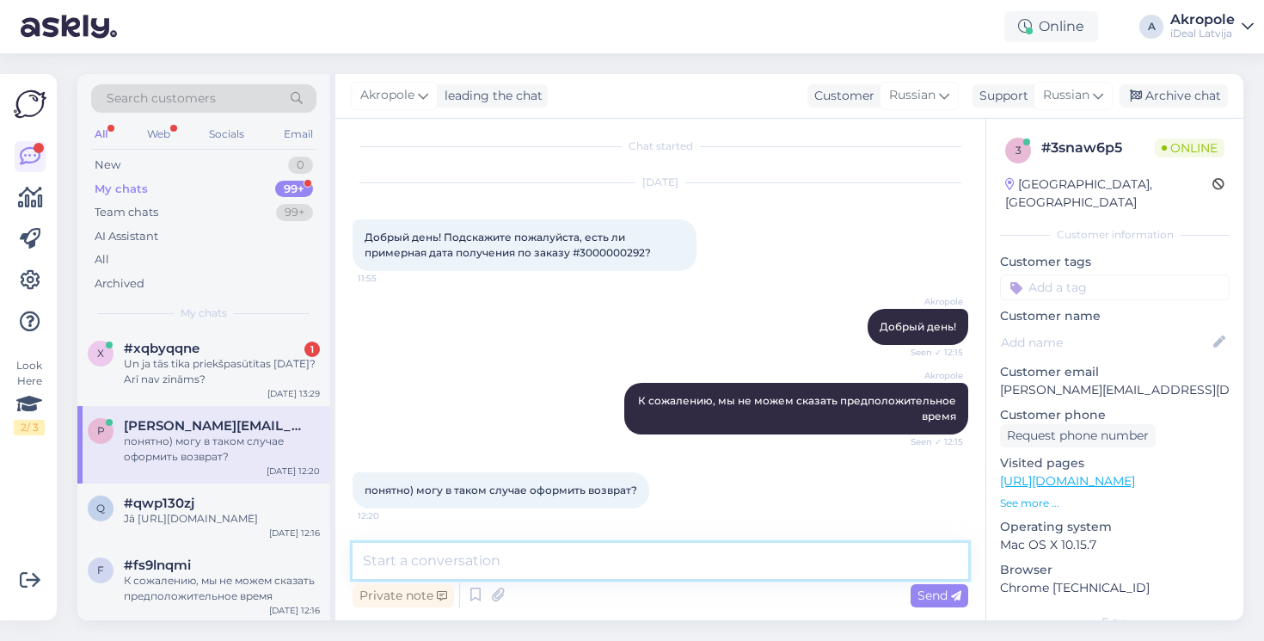
click at [618, 575] on textarea at bounding box center [661, 561] width 616 height 36
type textarea "Да, мы это сделаем прямо сейчас"
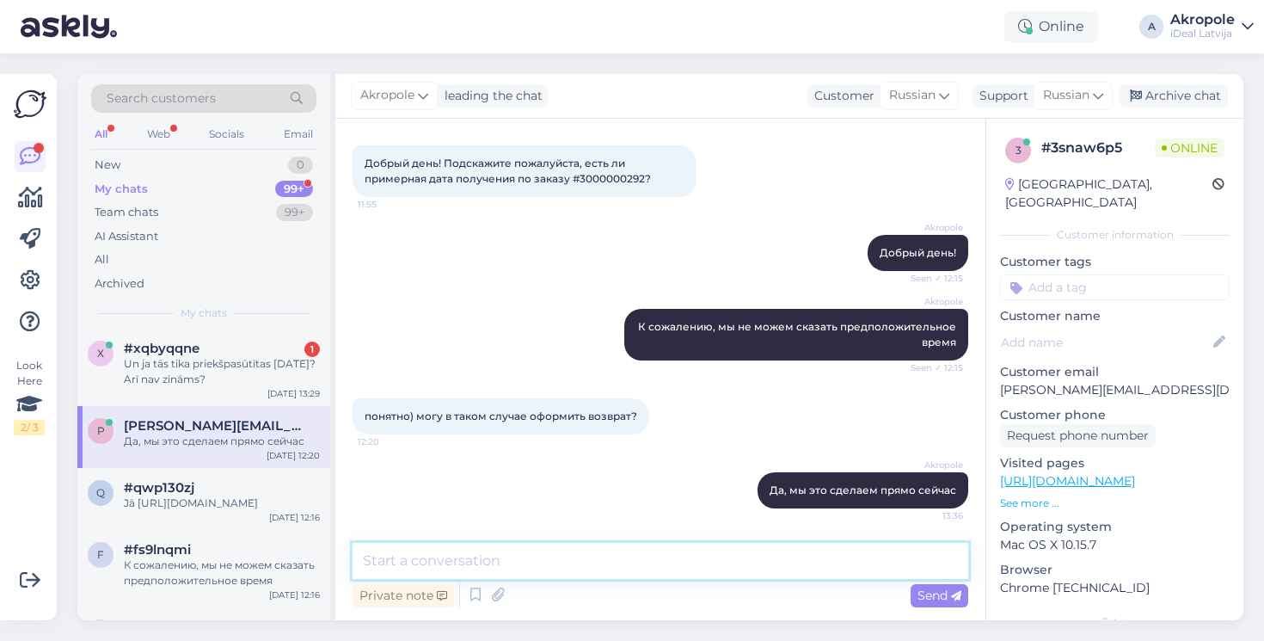
type textarea "в"
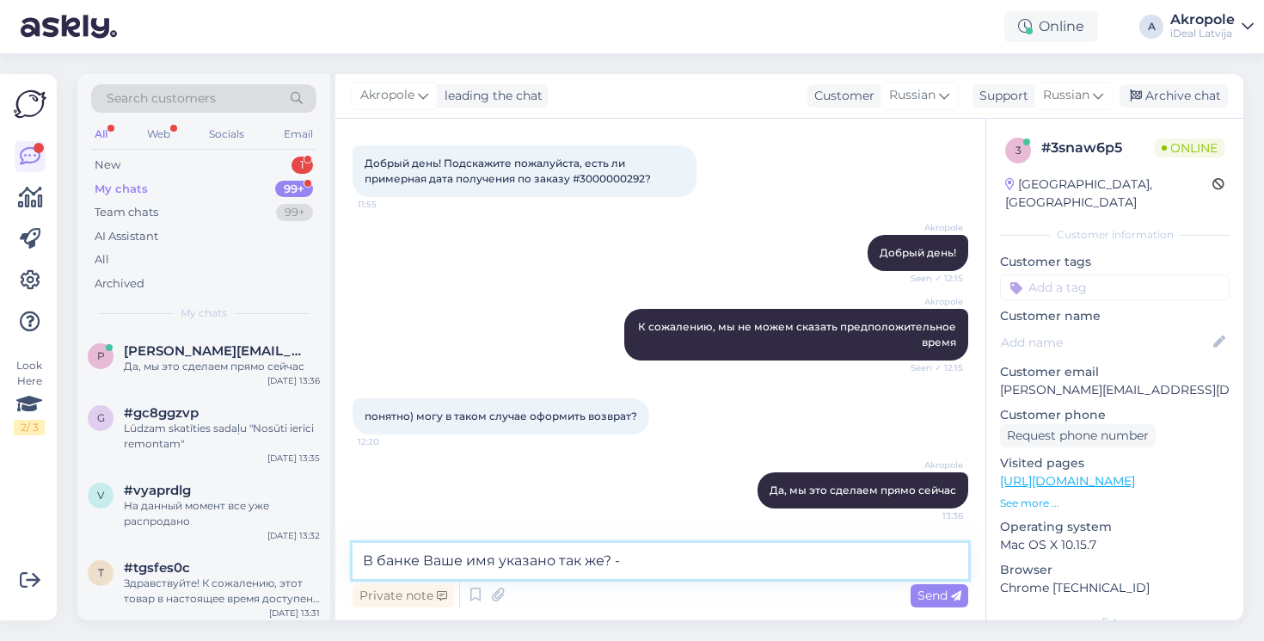
paste textarea "[PERSON_NAME]"
type textarea "В банке Ваше имя указано так же? - [PERSON_NAME], [PERSON_NAME]"
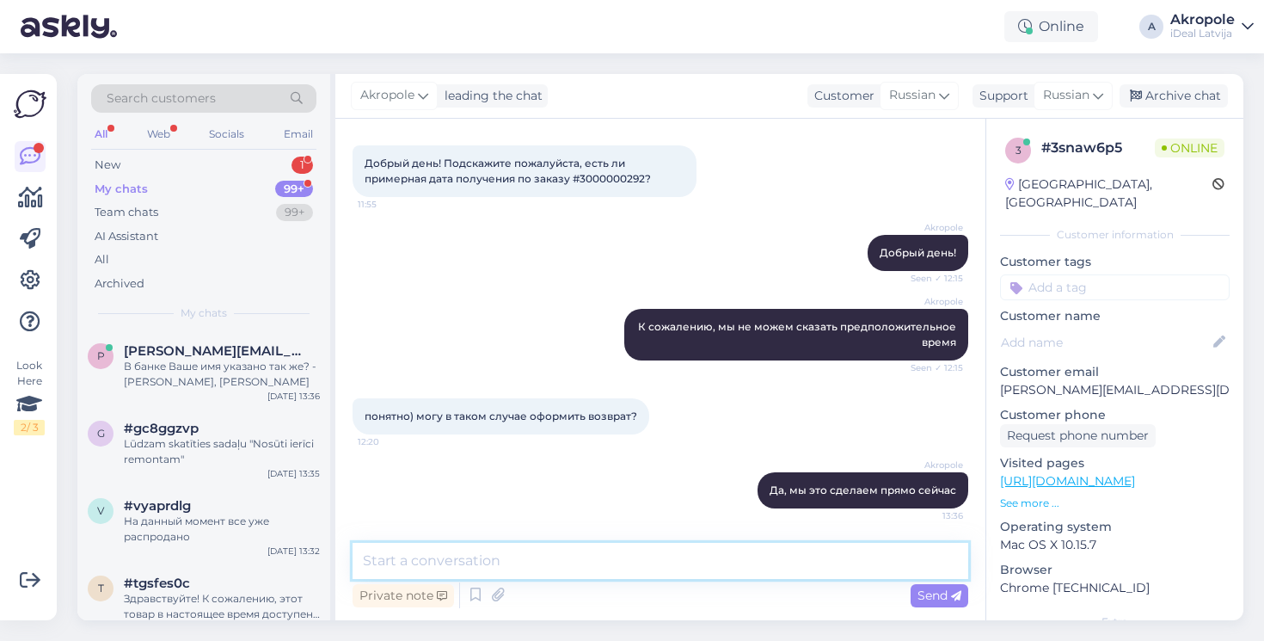
scroll to position [156, 0]
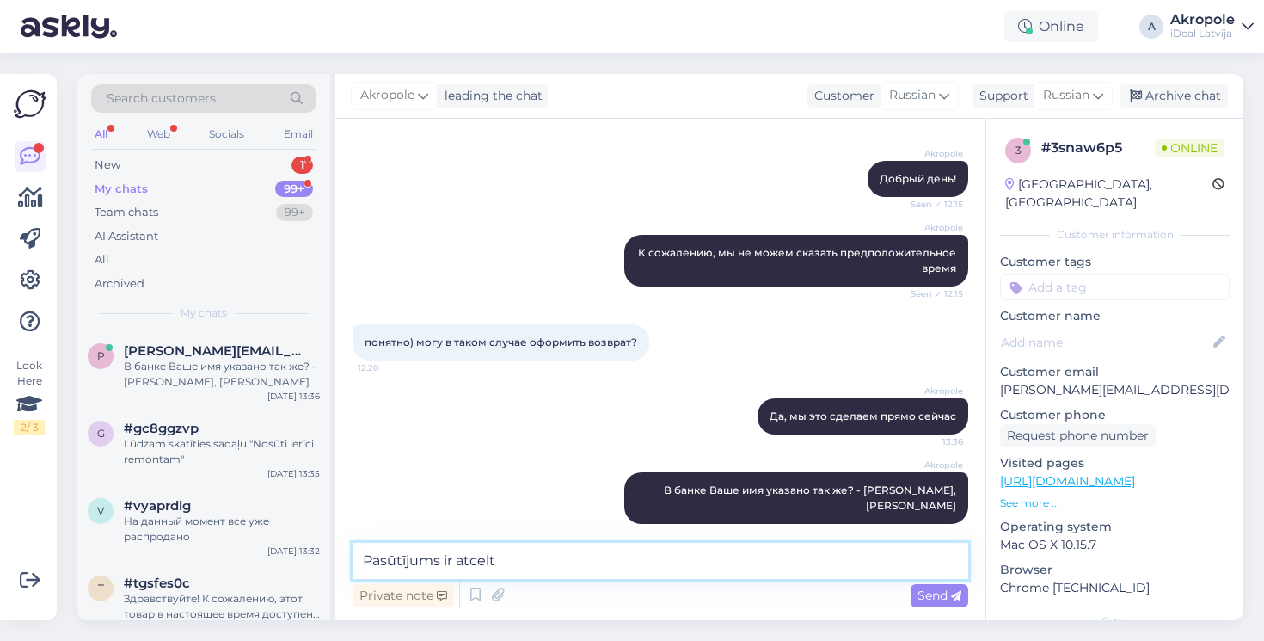
type textarea "Pasūtījums ir atcelts"
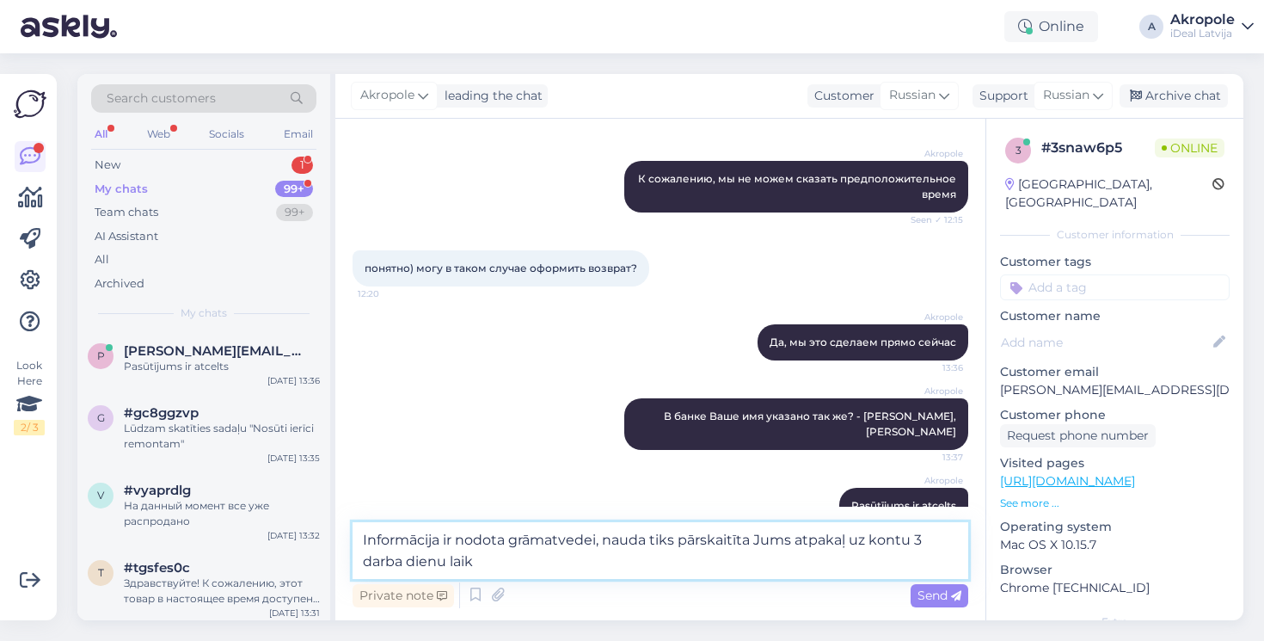
type textarea "Informācija ir nodota grāmatvedei, nauda tiks pārskaitīta Jums atpakaļ uz kontu…"
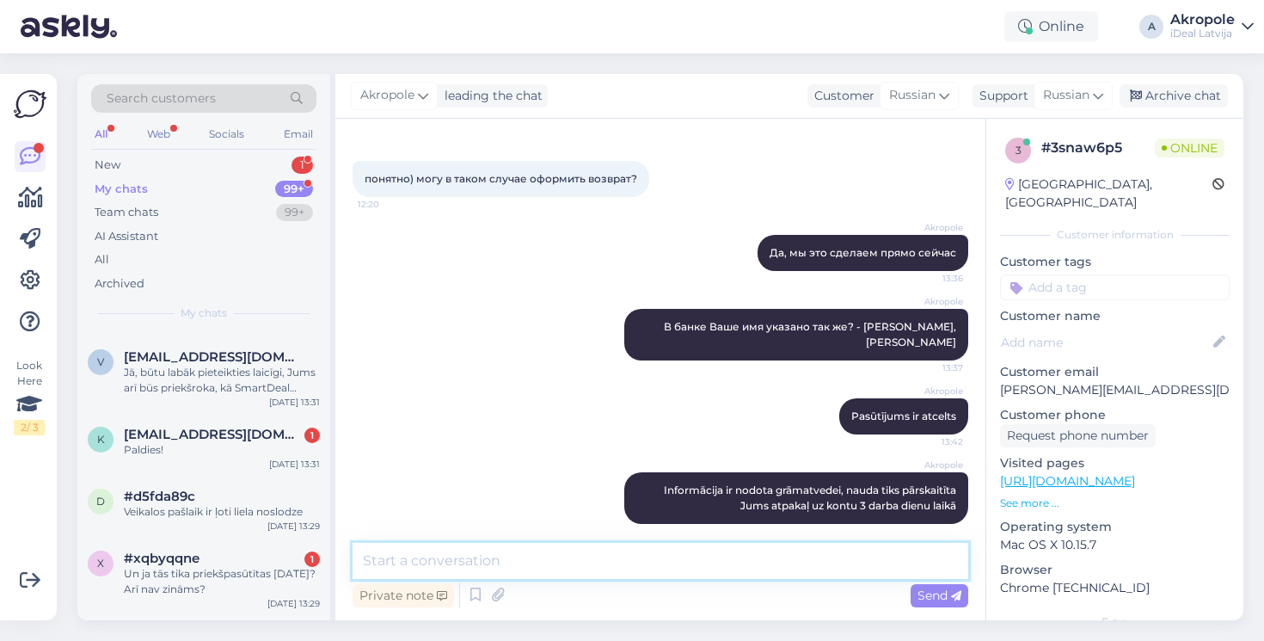
scroll to position [305, 0]
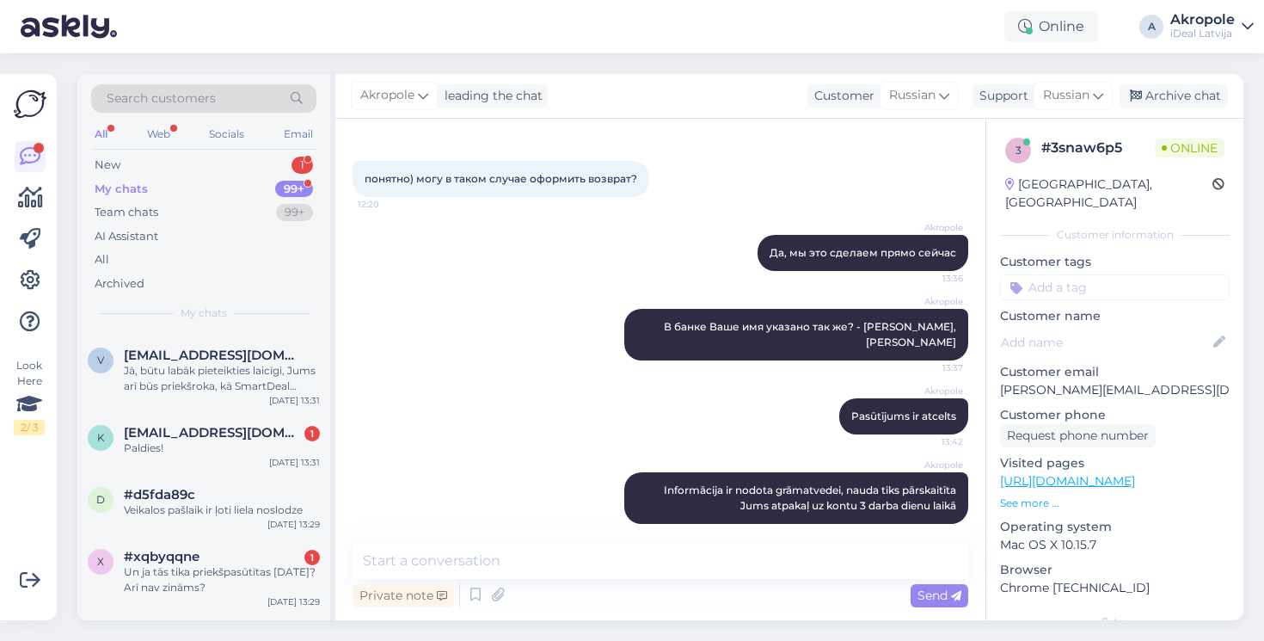
click at [239, 440] on div "Paldies!" at bounding box center [222, 447] width 196 height 15
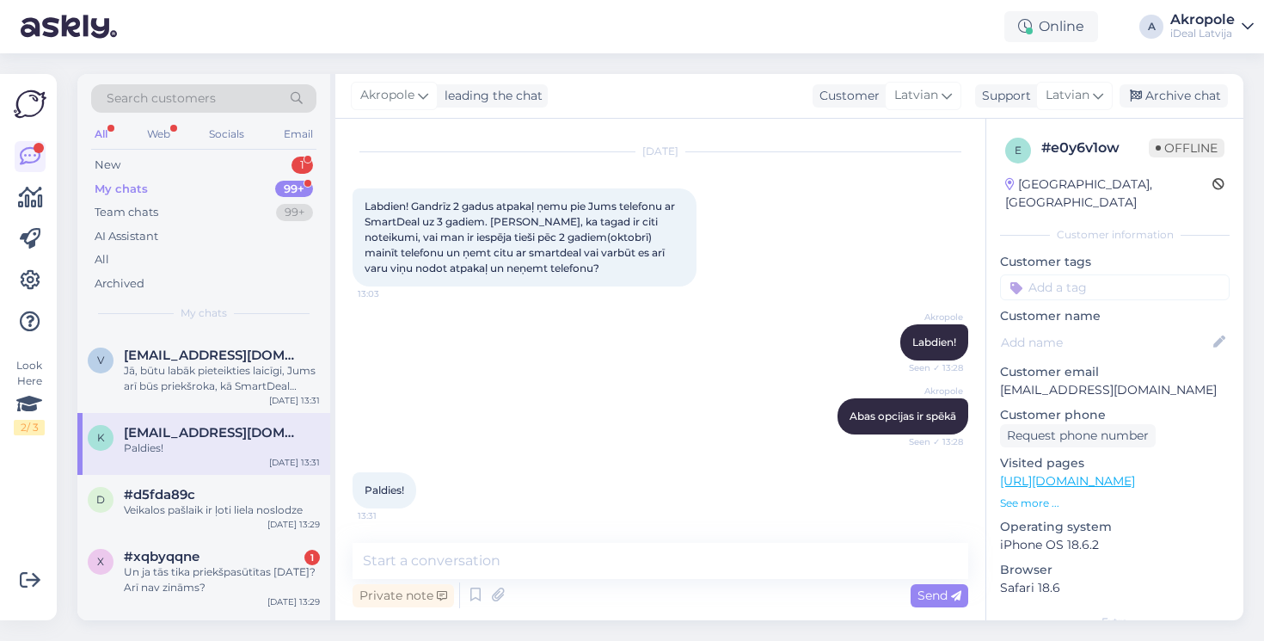
scroll to position [366, 0]
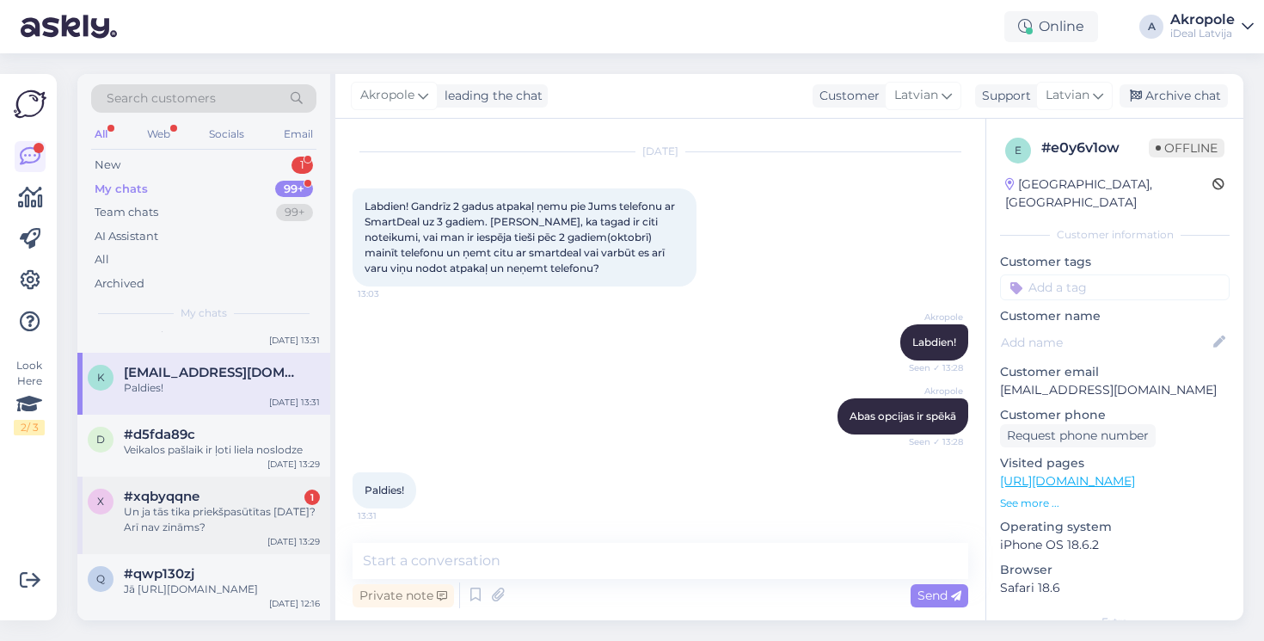
click at [245, 500] on div "#xqbyqqne 1" at bounding box center [222, 496] width 196 height 15
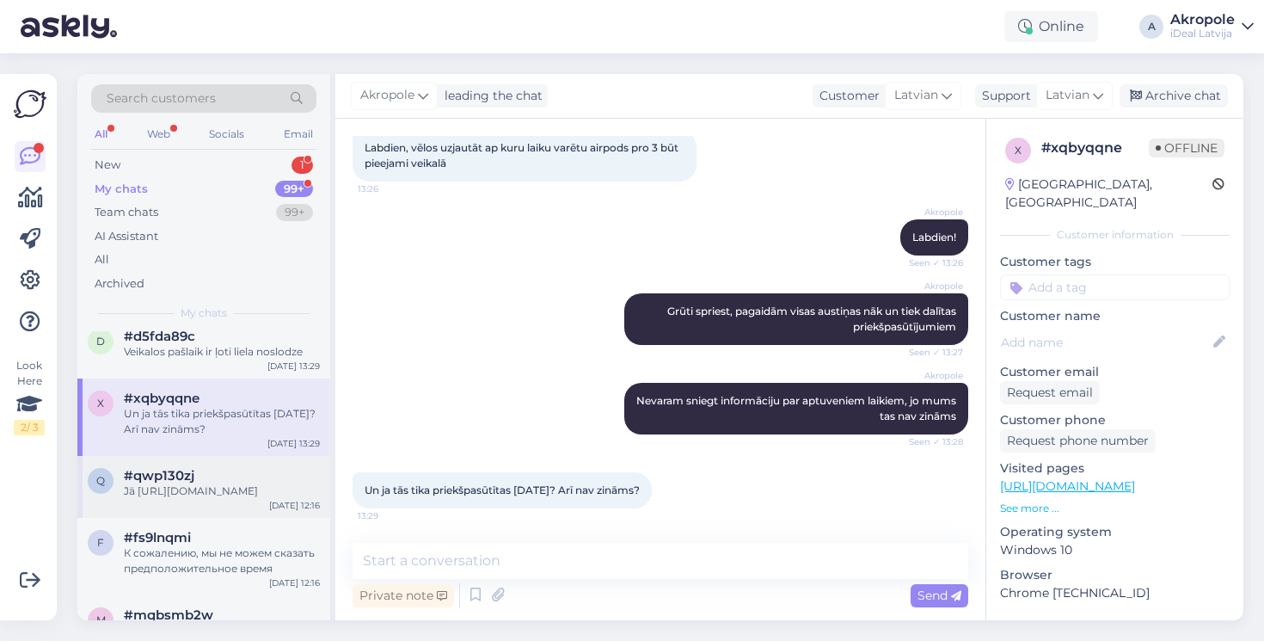
scroll to position [463, 0]
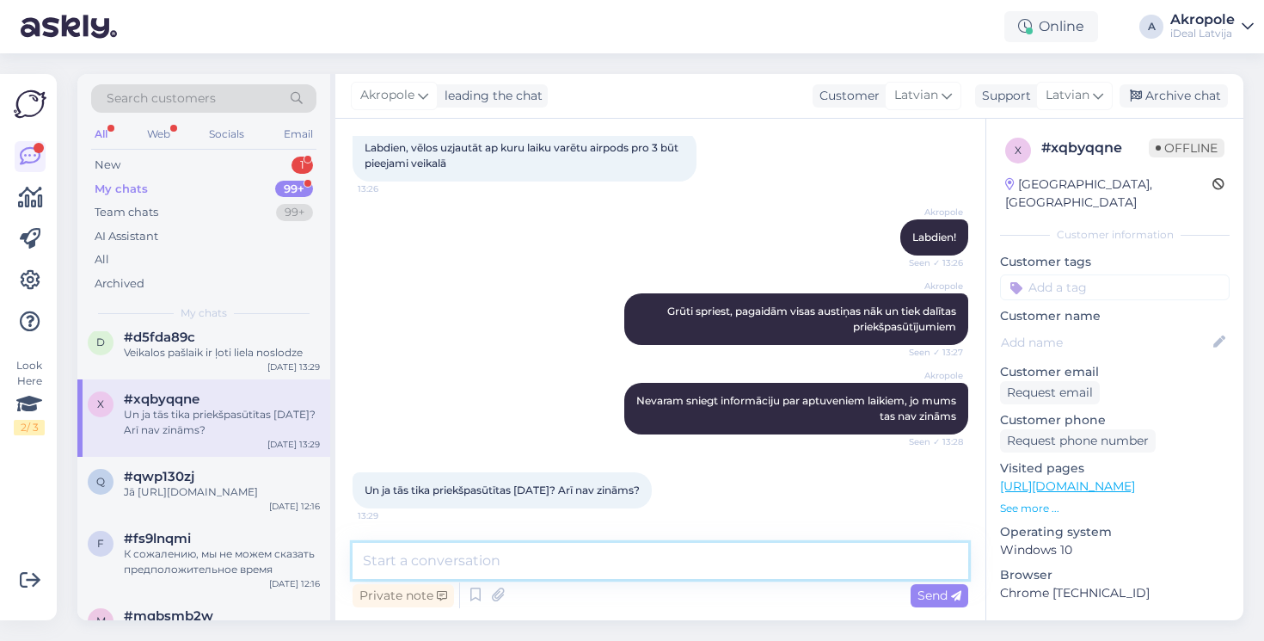
click at [589, 564] on textarea at bounding box center [661, 561] width 616 height 36
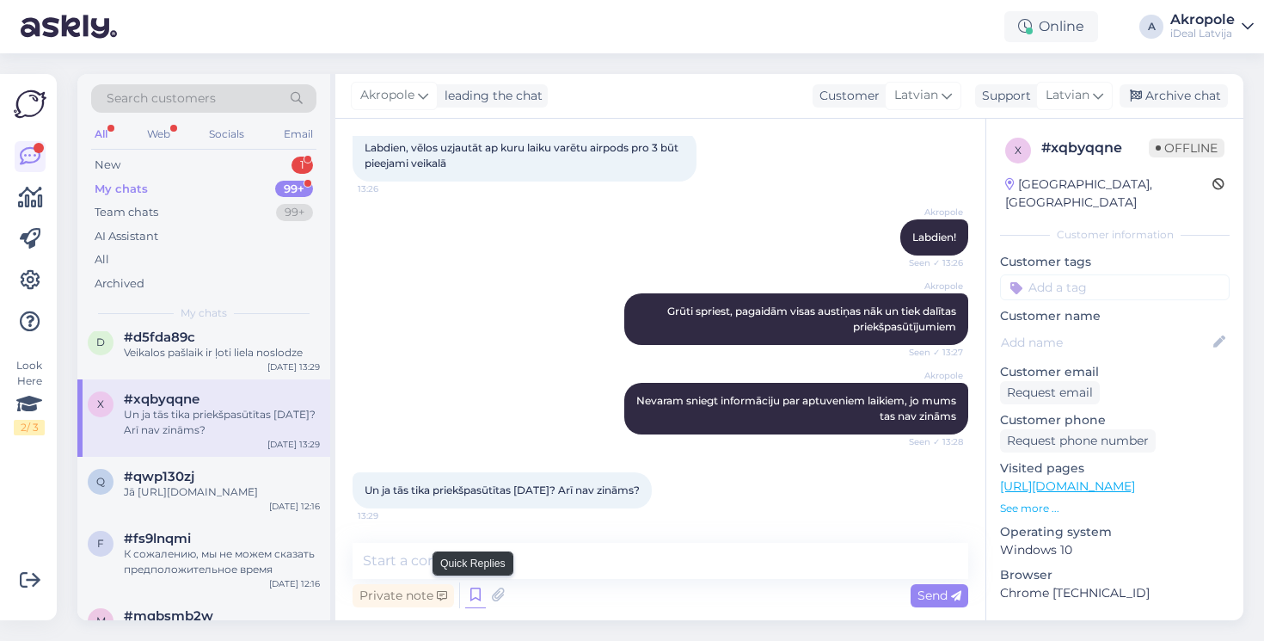
click at [472, 594] on icon at bounding box center [475, 595] width 21 height 26
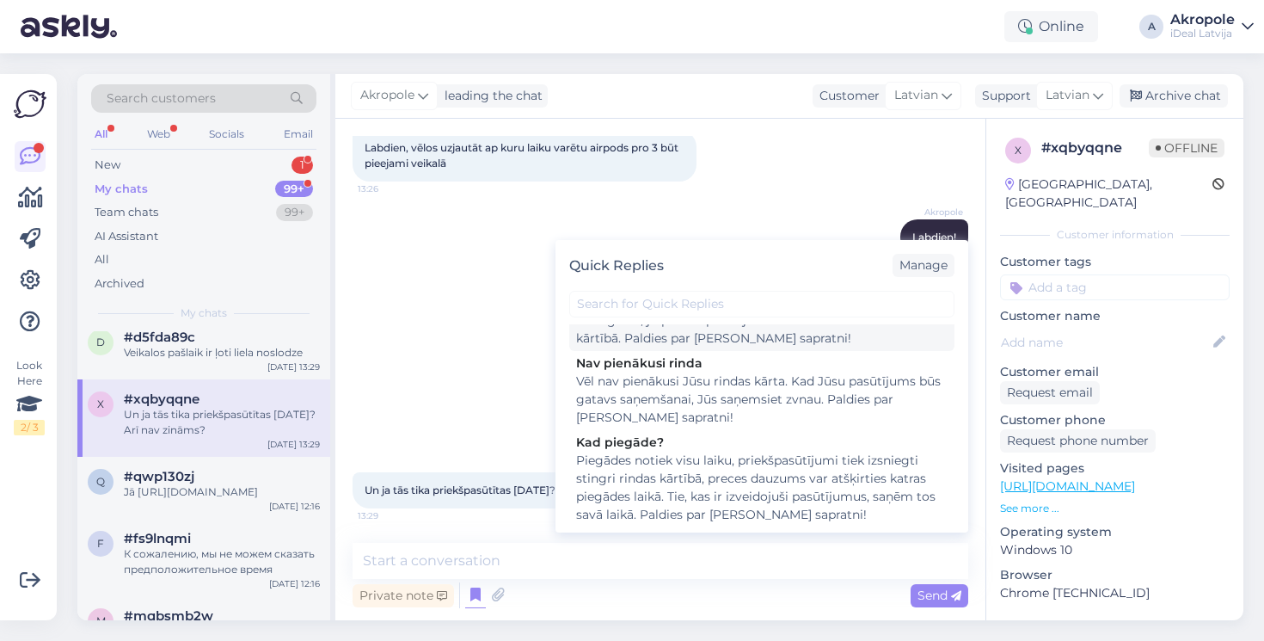
scroll to position [167, 0]
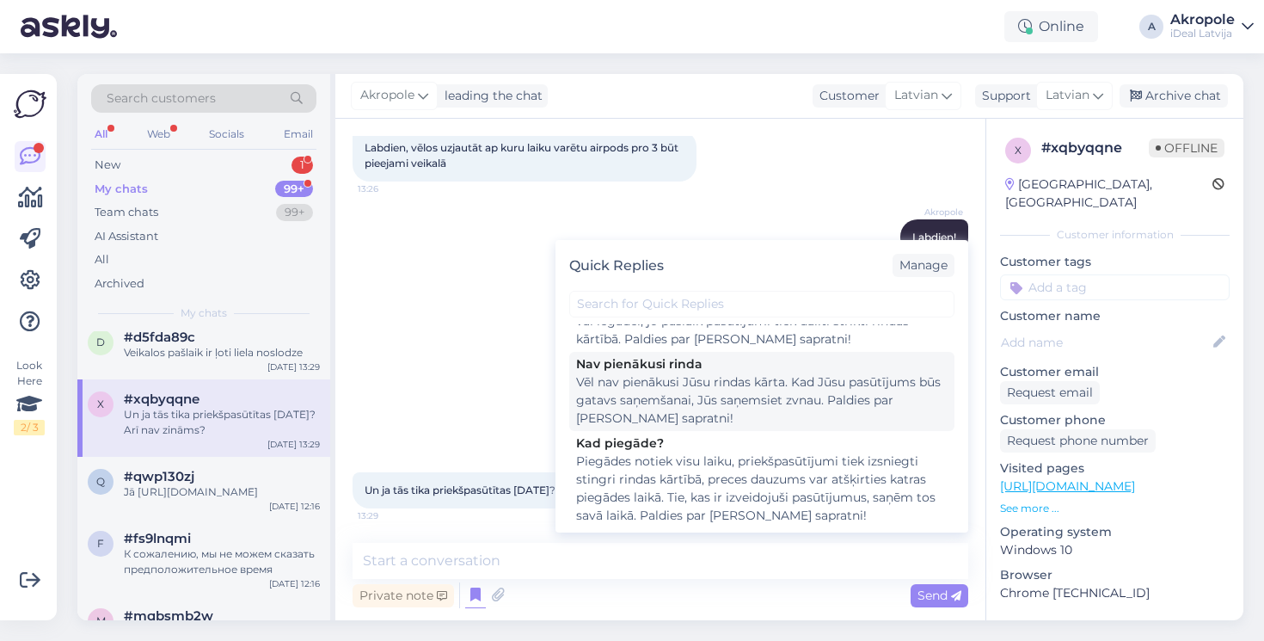
click at [718, 413] on div "Vēl nav pienākusi Jūsu rindas kārta. Kad Jūsu pasūtījums būs gatavs saņemšanai,…" at bounding box center [762, 400] width 372 height 54
type textarea "Vēl nav pienākusi Jūsu rindas kārta. Kad Jūsu pasūtījums būs gatavs saņemšanai,…"
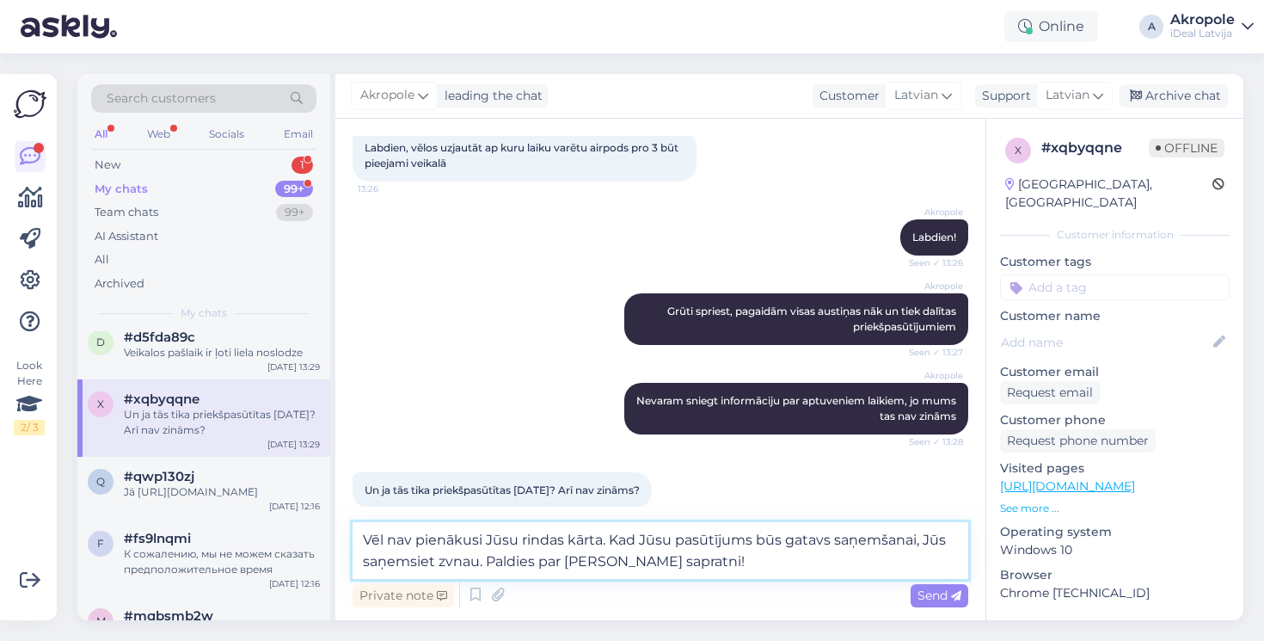
click at [693, 560] on textarea "Vēl nav pienākusi Jūsu rindas kārta. Kad Jūsu pasūtījums būs gatavs saņemšanai,…" at bounding box center [661, 550] width 616 height 57
click at [922, 589] on span "Send" at bounding box center [940, 594] width 44 height 15
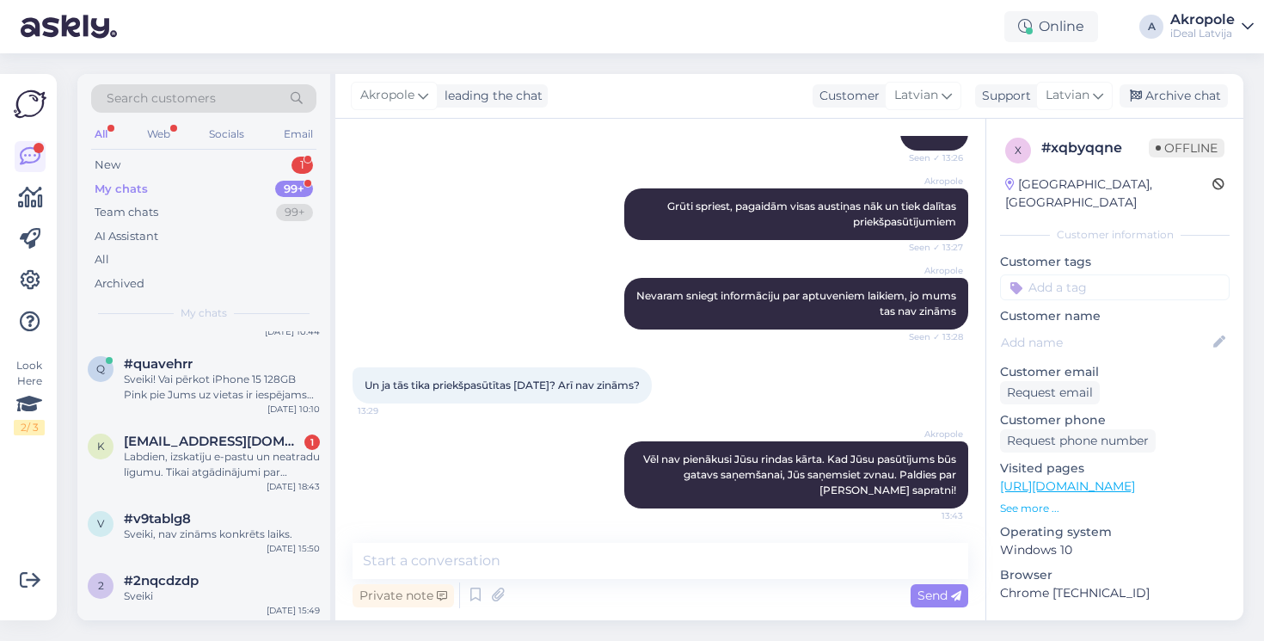
scroll to position [1136, 0]
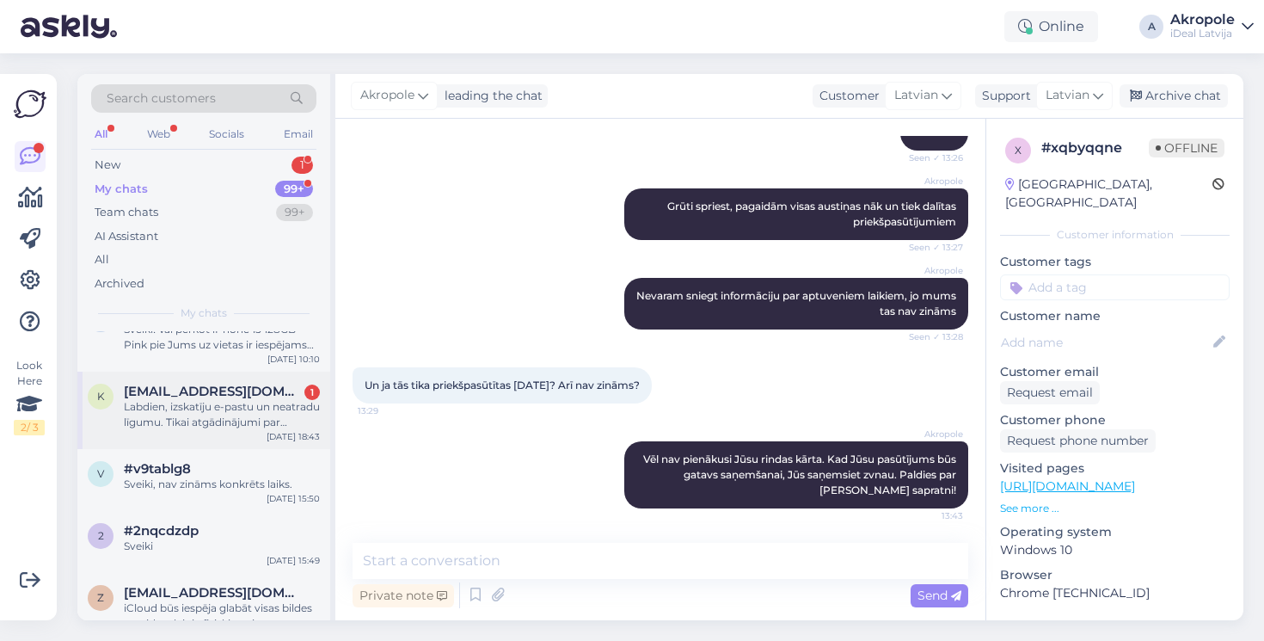
click at [278, 409] on div "Labdien, izskatīju e-pastu un neatradu līgumu. Tikai atgādinājumi par maksājumi…" at bounding box center [222, 414] width 196 height 31
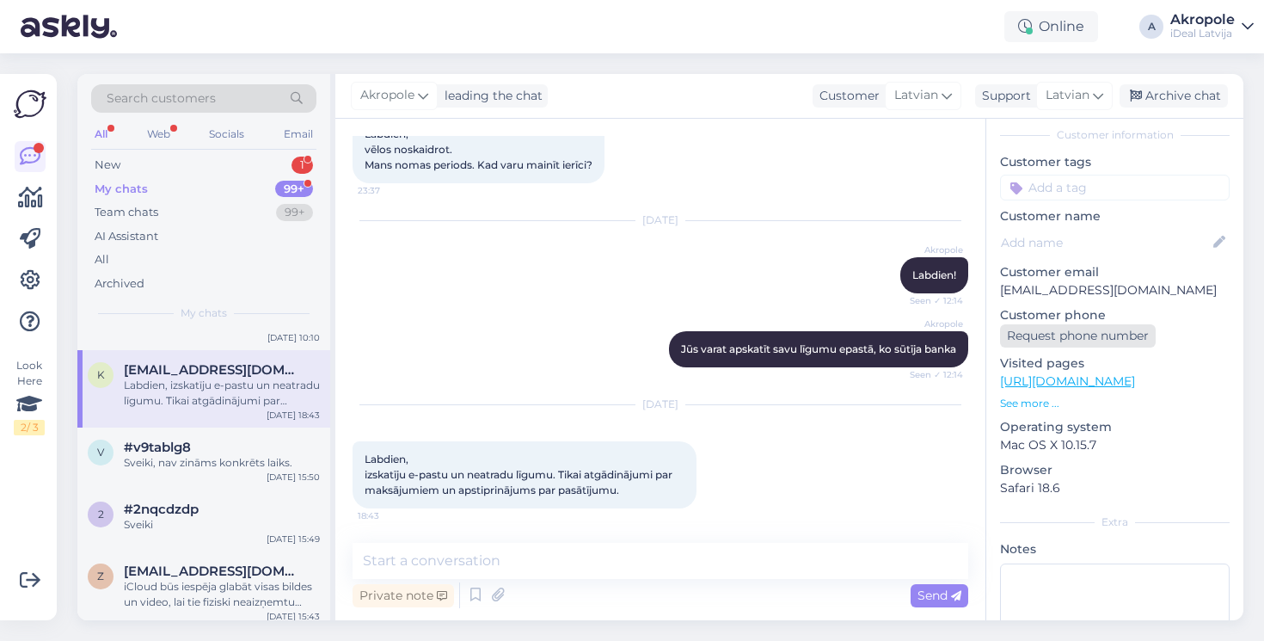
scroll to position [106, 0]
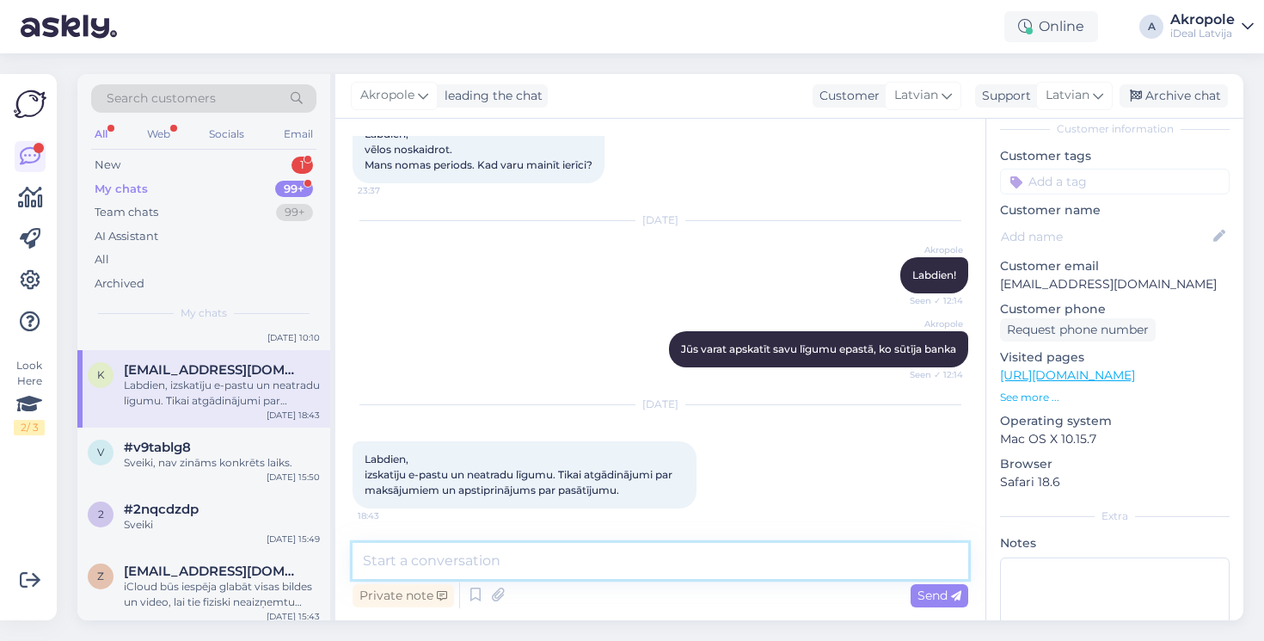
click at [653, 570] on textarea at bounding box center [661, 561] width 616 height 36
click at [618, 554] on textarea at bounding box center [661, 561] width 616 height 36
click at [425, 565] on textarea "Atsūtiet ierīces seriālo numur" at bounding box center [661, 561] width 616 height 36
click at [424, 565] on textarea "Atsūtiet ierīces seriālo numur" at bounding box center [661, 561] width 616 height 36
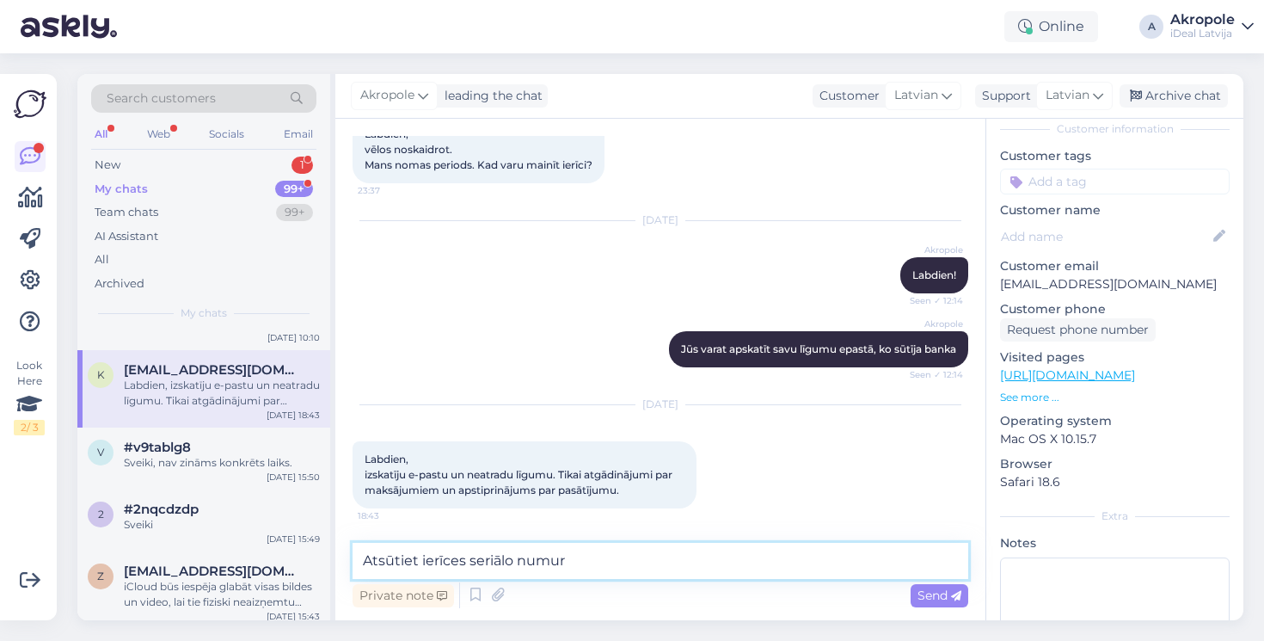
click at [417, 565] on textarea "Atsūtiet ierīces seriālo numur" at bounding box center [661, 561] width 616 height 36
click at [649, 569] on textarea "Atsūtiet lūdzu ierīces seriālo numur" at bounding box center [661, 561] width 616 height 36
type textarea "Atsūtiet lūdzu ierīces seriālo numuru"
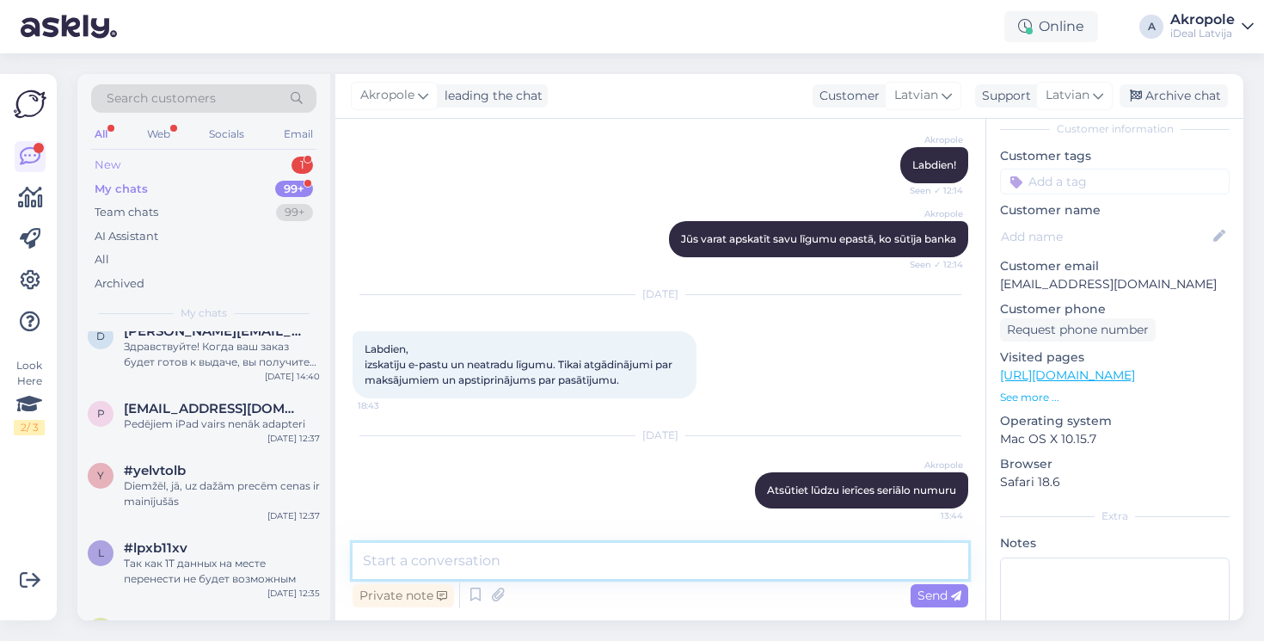
scroll to position [7463, 0]
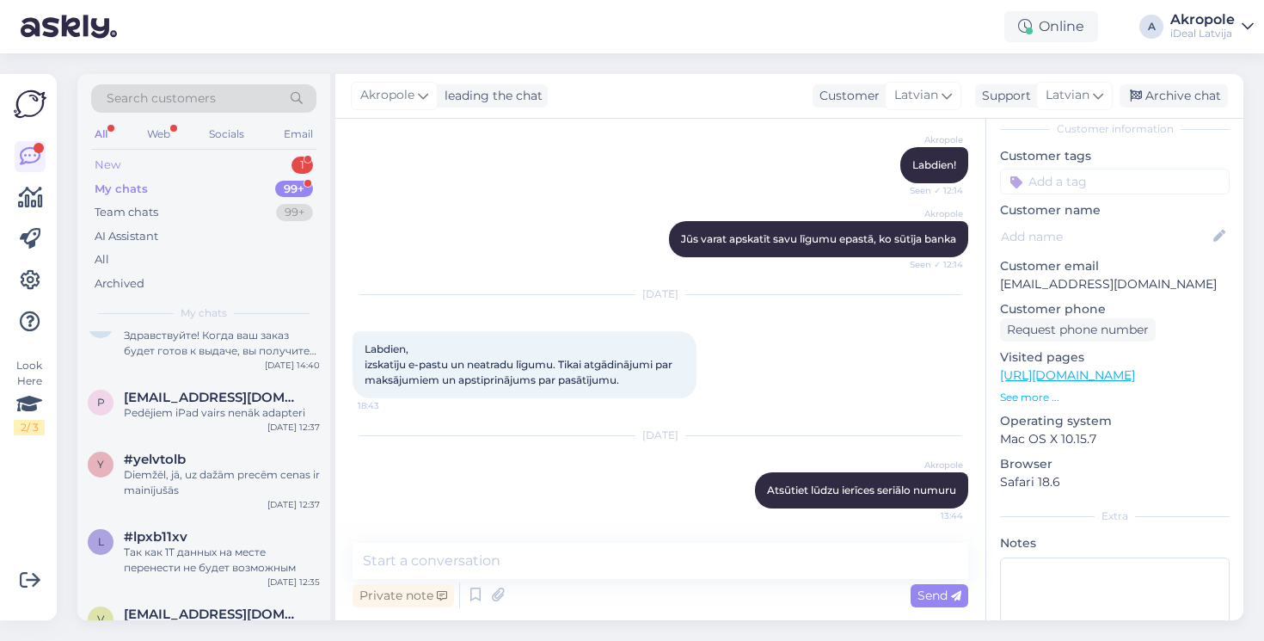
click at [234, 163] on div "New 1" at bounding box center [203, 165] width 225 height 24
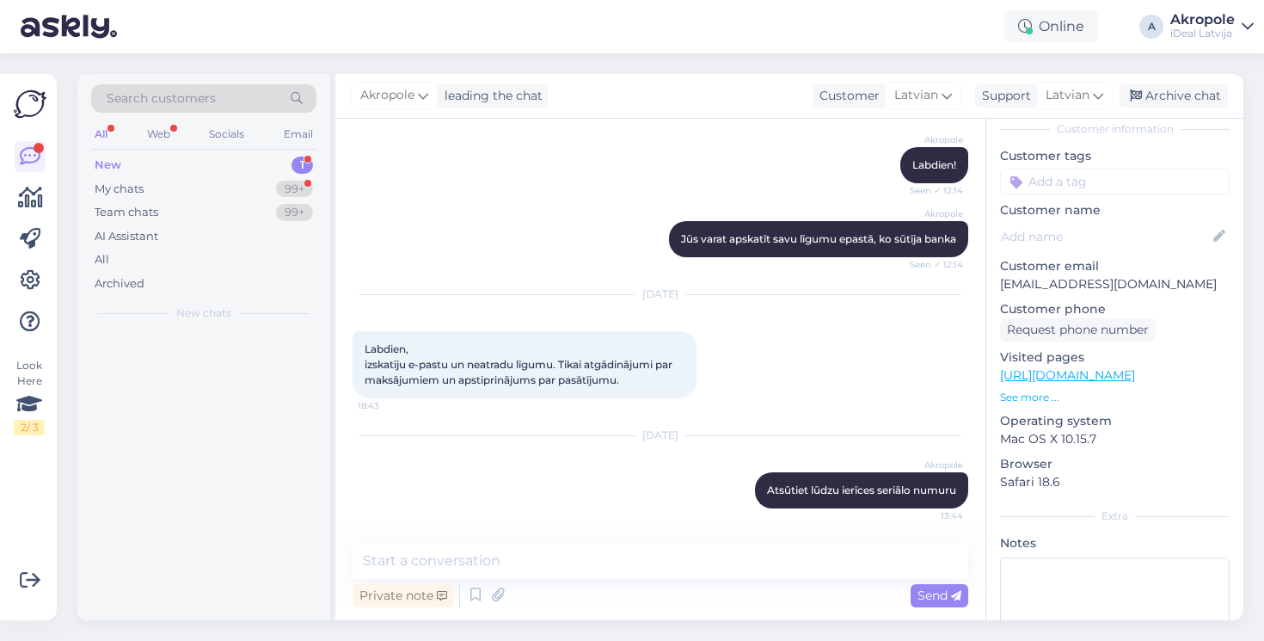
scroll to position [0, 0]
click at [266, 368] on div "Sveiki! Ja es pasūtīšu AirPods Pro 3 tagad, kad tie būs pieejami saņemšanai jeb…" at bounding box center [222, 374] width 196 height 31
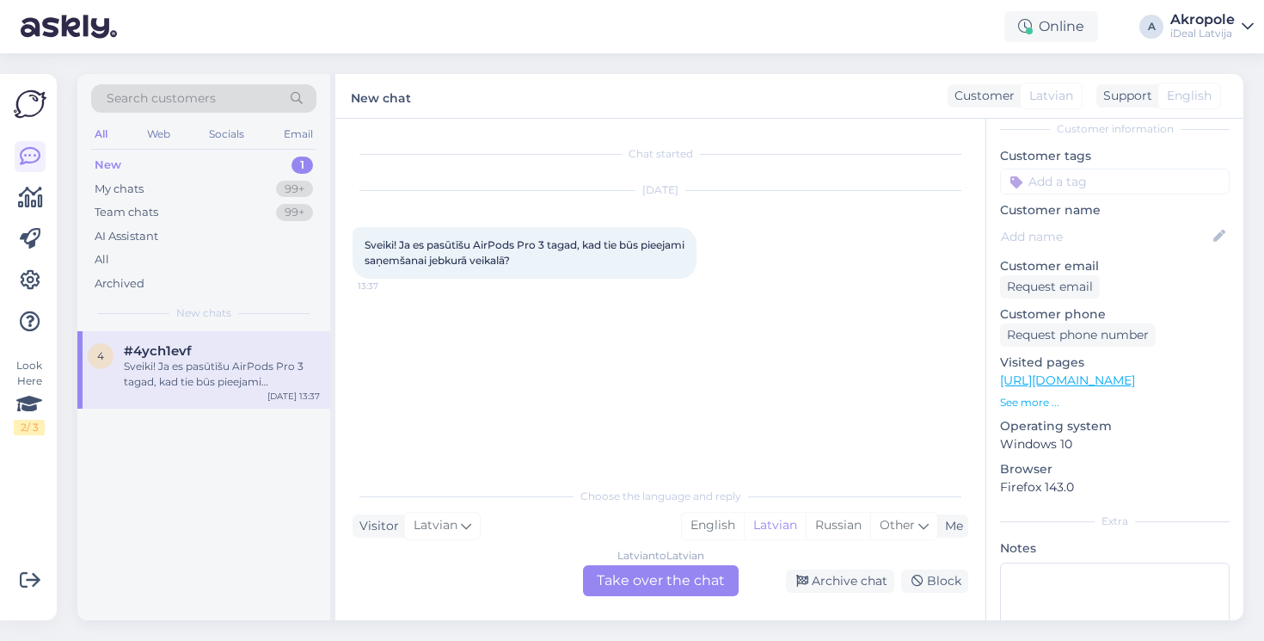
click at [707, 572] on div "Latvian to Latvian Take over the chat" at bounding box center [661, 580] width 156 height 31
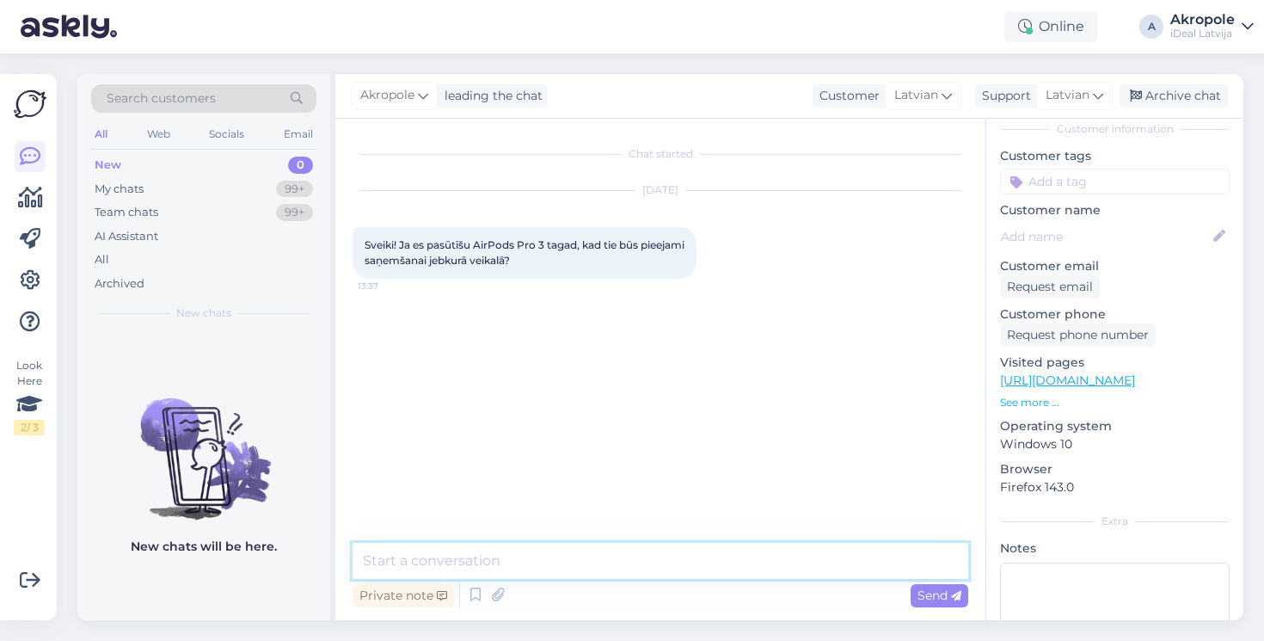
click at [606, 565] on textarea at bounding box center [661, 561] width 616 height 36
type textarea "Labdien!"
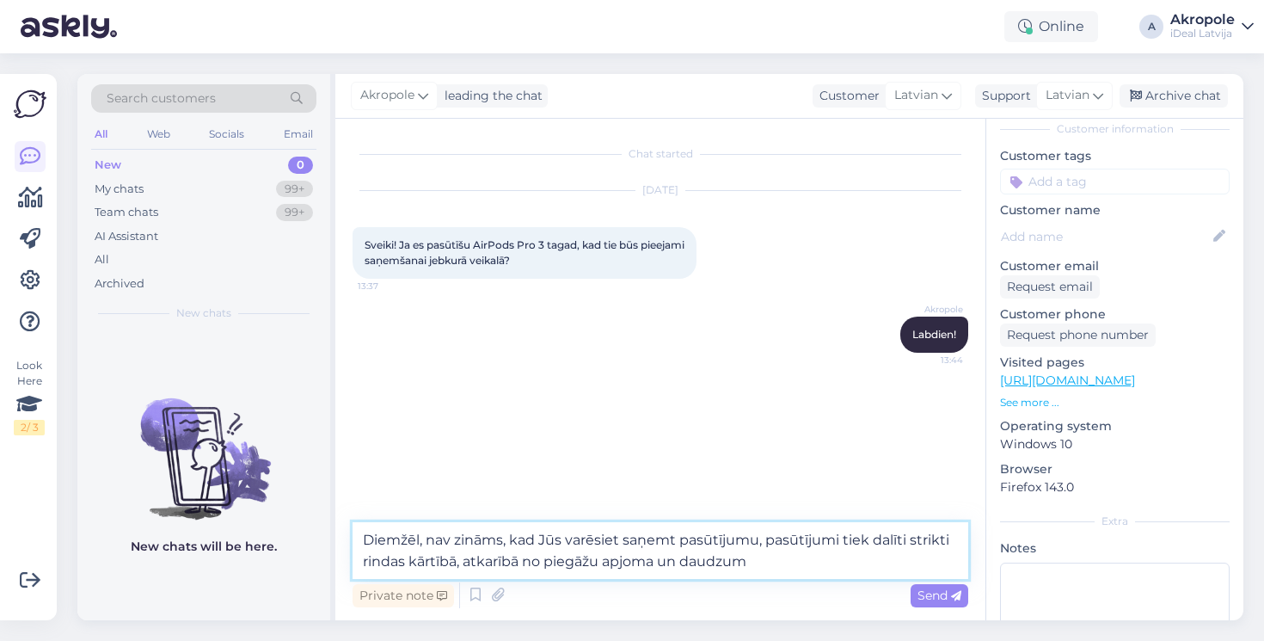
type textarea "Diemžēl, nav zināms, kad Jūs varēsiet saņemt pasūtījumu, pasūtījumi tiek dalīti…"
